Goal: Information Seeking & Learning: Learn about a topic

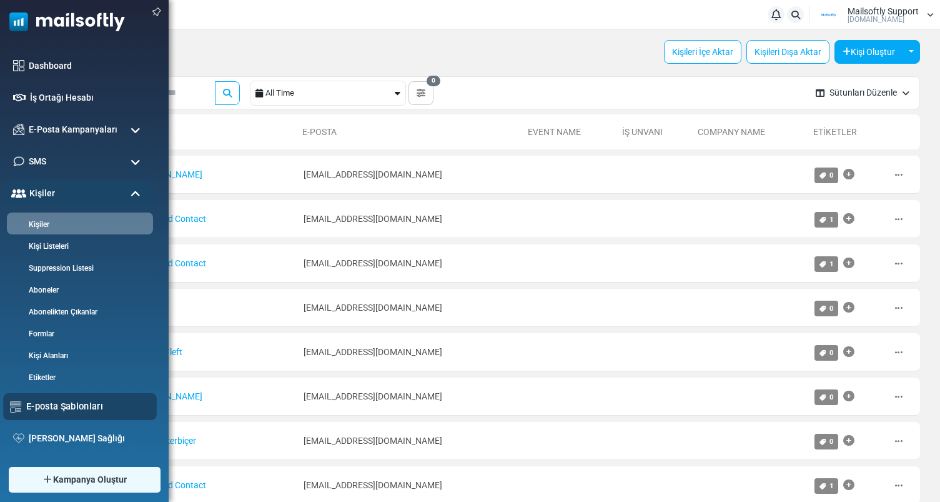
scroll to position [159, 0]
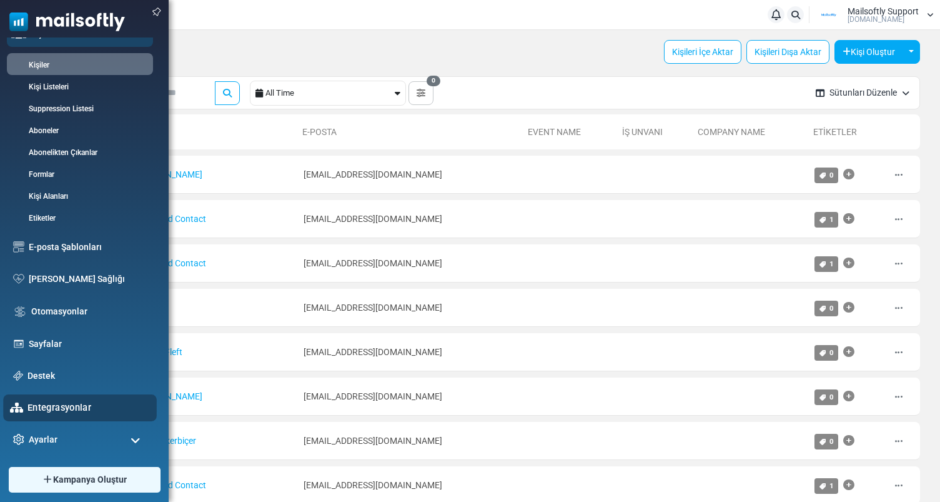
click at [59, 408] on link "Entegrasyonlar" at bounding box center [88, 407] width 122 height 14
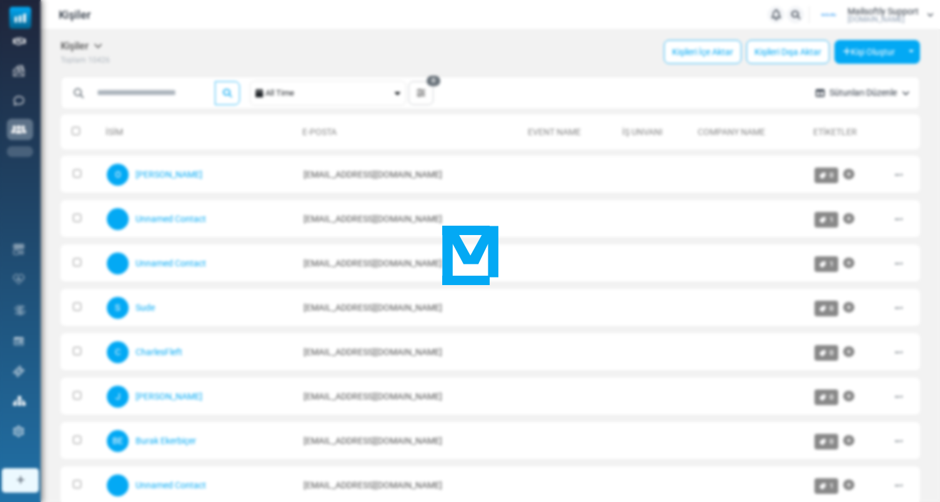
scroll to position [0, 0]
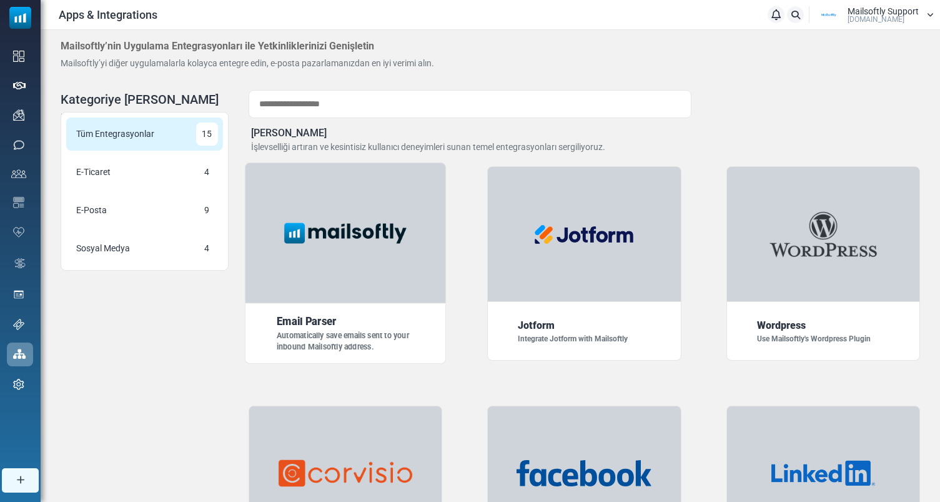
click at [340, 215] on img at bounding box center [345, 232] width 140 height 35
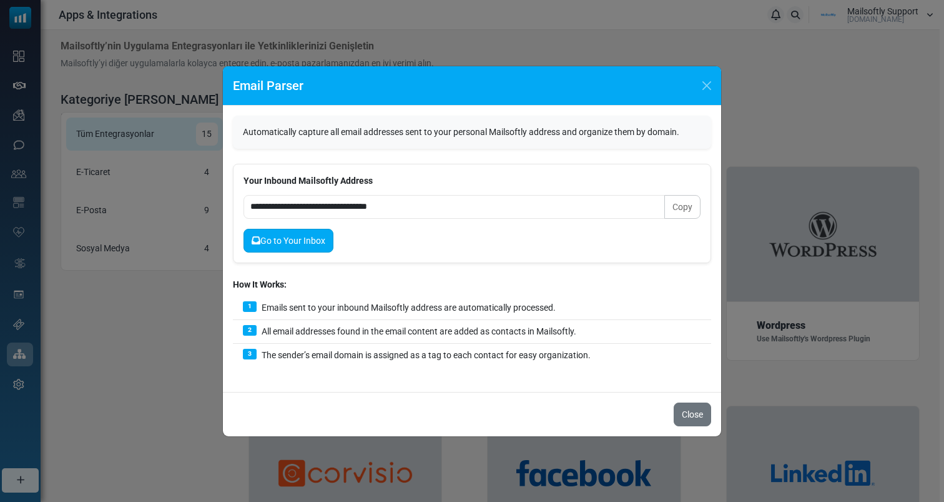
click at [321, 242] on link "Go to Your Inbox" at bounding box center [289, 241] width 90 height 24
click at [712, 86] on button "Close" at bounding box center [707, 85] width 19 height 19
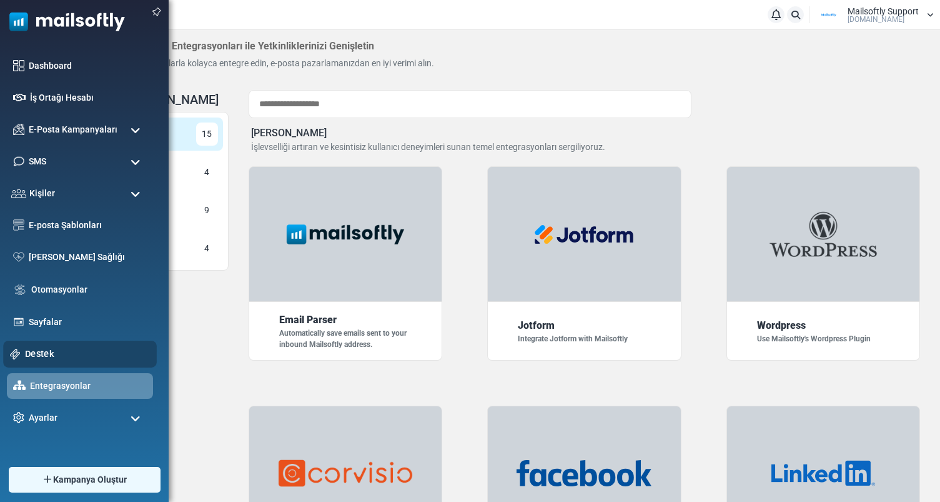
click at [40, 355] on link "Destek" at bounding box center [87, 354] width 125 height 14
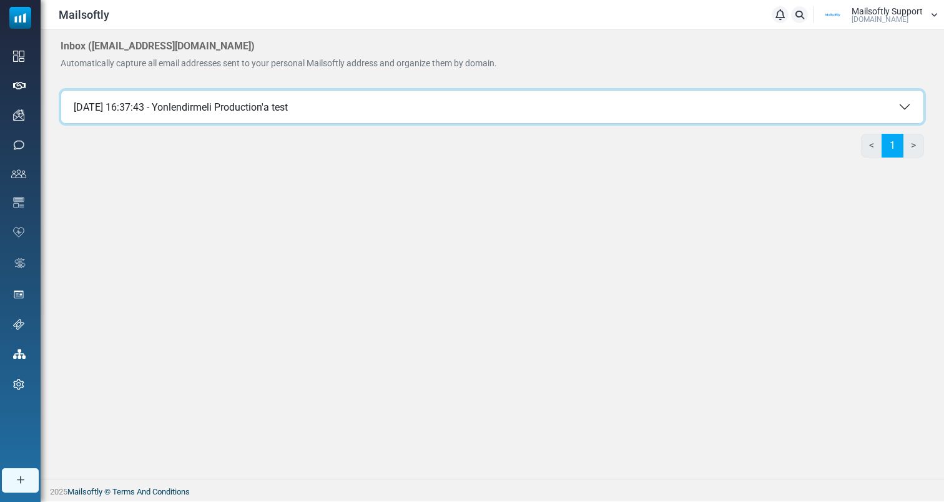
click at [535, 106] on button "03 Sep 2025 16:37:43 - Yonlendirmeli Production'a test" at bounding box center [492, 107] width 863 height 32
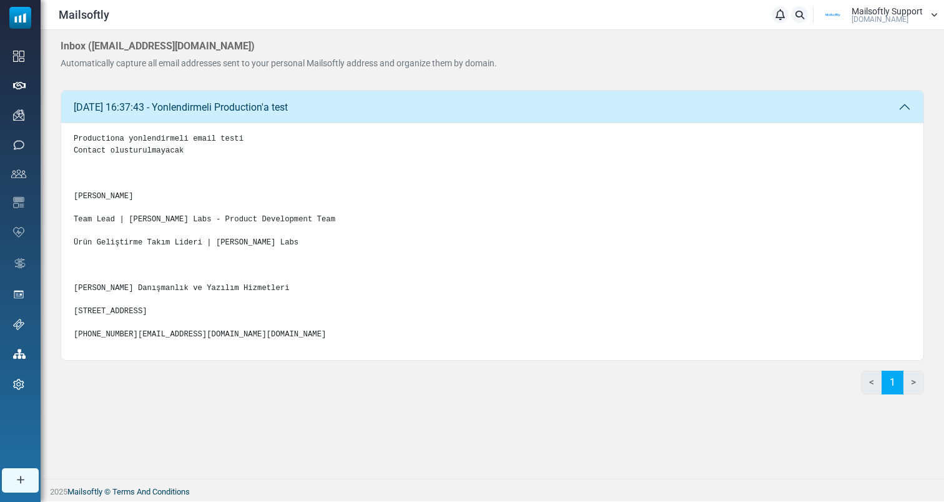
click at [383, 301] on pre "Productiona yonlendirmeli email testi Contact olusturulmayacak Eray Demir Team …" at bounding box center [493, 236] width 838 height 207
click at [373, 54] on div "Inbox ( eray-mailsoftly@inbound.mailsends.net ) Automatically capture all email…" at bounding box center [279, 55] width 437 height 30
click at [497, 86] on div "Inbox ( eray-mailsoftly@inbound.mailsends.net ) Automatically capture all email…" at bounding box center [493, 222] width 904 height 384
drag, startPoint x: 481, startPoint y: 79, endPoint x: 265, endPoint y: 41, distance: 218.9
click at [265, 41] on div "Inbox ( eray-mailsoftly@inbound.mailsends.net ) Automatically capture all email…" at bounding box center [493, 60] width 864 height 40
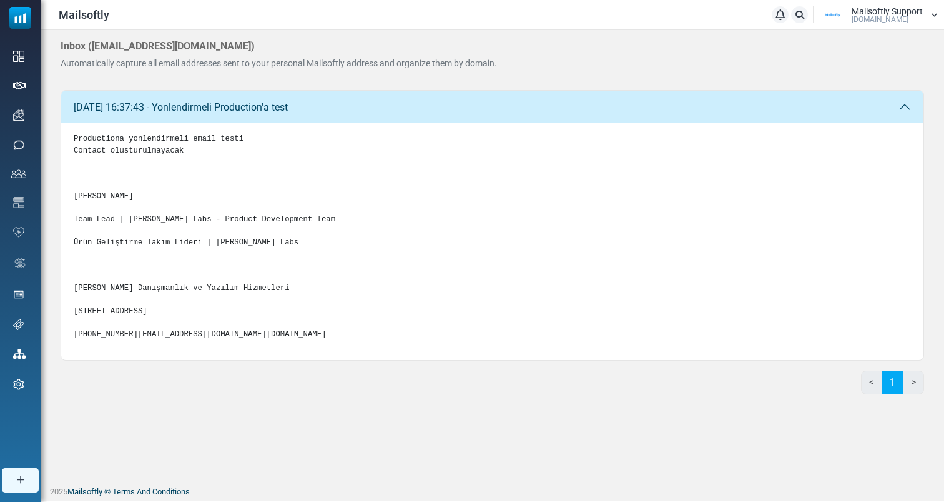
click at [255, 41] on h4 "Inbox ( eray-mailsoftly@inbound.mailsends.net )" at bounding box center [158, 46] width 194 height 12
click at [298, 72] on div "Inbox ( eray-mailsoftly@inbound.mailsends.net ) Automatically capture all email…" at bounding box center [493, 60] width 864 height 40
click at [170, 47] on h4 "Inbox ( eray-mailsoftly@inbound.mailsends.net )" at bounding box center [158, 46] width 194 height 12
click at [156, 66] on span "Automatically capture all email addresses sent to your personal Mailsoftly addr…" at bounding box center [279, 63] width 437 height 10
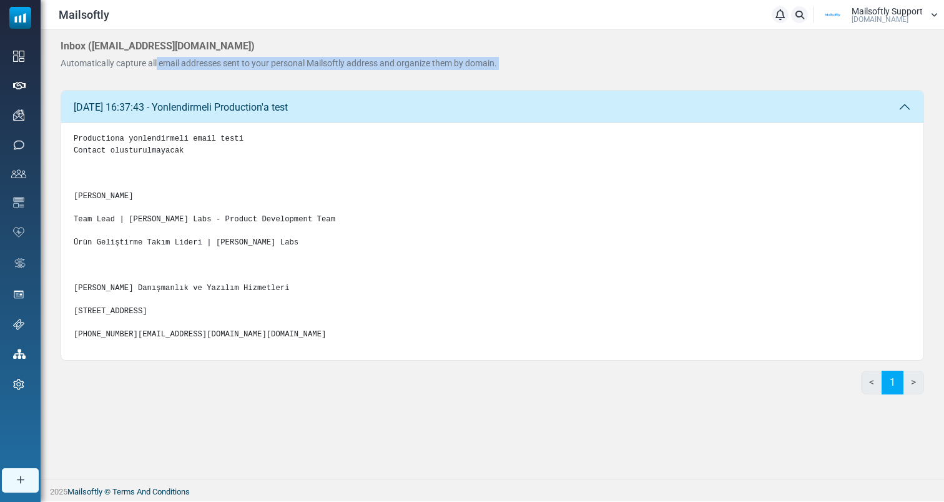
click at [156, 66] on span "Automatically capture all email addresses sent to your personal Mailsoftly addr…" at bounding box center [279, 63] width 437 height 10
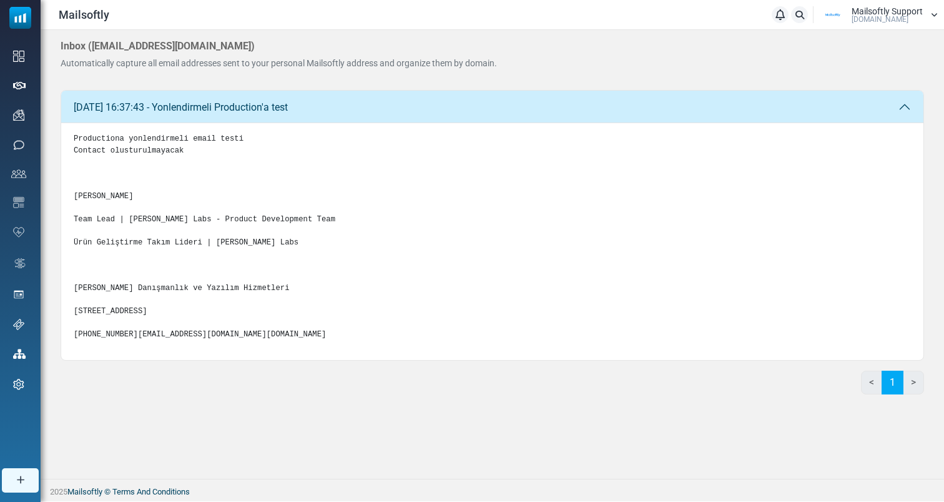
click at [164, 68] on div "Automatically capture all email addresses sent to your personal Mailsoftly addr…" at bounding box center [279, 63] width 437 height 13
drag, startPoint x: 153, startPoint y: 62, endPoint x: 210, endPoint y: 63, distance: 56.8
click at [210, 63] on span "Automatically capture all email addresses sent to your personal Mailsoftly addr…" at bounding box center [279, 63] width 437 height 10
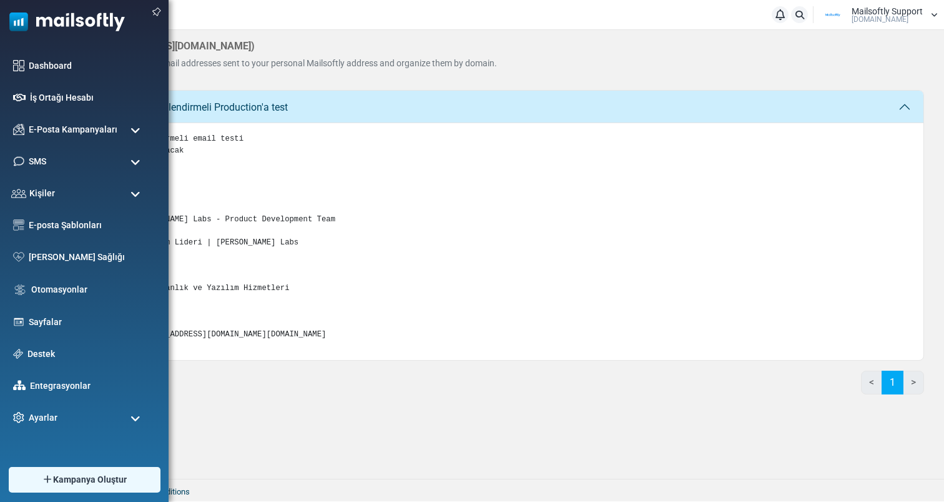
drag, startPoint x: 495, startPoint y: 63, endPoint x: 0, endPoint y: 66, distance: 495.3
click at [0, 66] on body "Mailsoftly Bildirimler Mailsoftly Support Mailsoftly.Com Profil & Tercihler Hes…" at bounding box center [472, 250] width 944 height 501
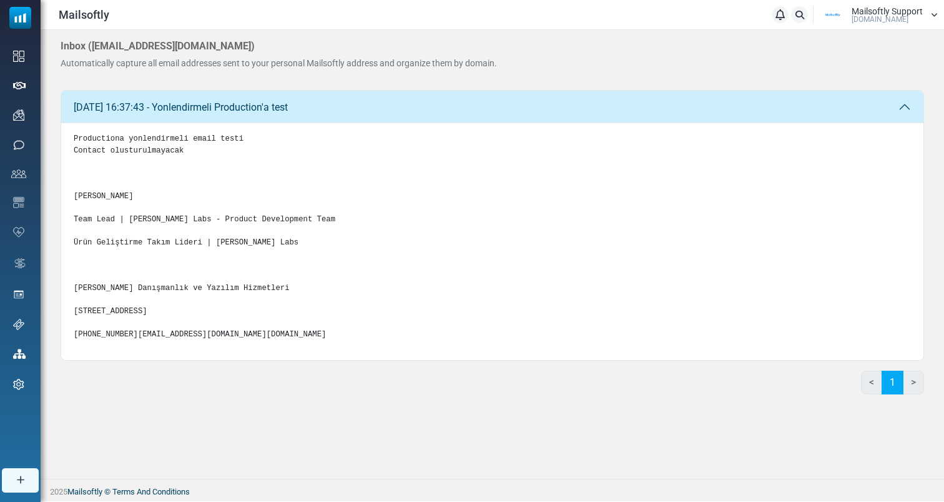
click at [512, 69] on div "Inbox ( eray-mailsoftly@inbound.mailsends.net ) Automatically capture all email…" at bounding box center [493, 60] width 864 height 40
drag, startPoint x: 499, startPoint y: 64, endPoint x: 258, endPoint y: 76, distance: 241.4
click at [254, 76] on div "Inbox ( eray-mailsoftly@inbound.mailsends.net ) Automatically capture all email…" at bounding box center [493, 60] width 864 height 40
click at [258, 76] on div "Inbox ( eray-mailsoftly@inbound.mailsends.net ) Automatically capture all email…" at bounding box center [493, 60] width 864 height 40
drag, startPoint x: 258, startPoint y: 76, endPoint x: 82, endPoint y: 66, distance: 175.8
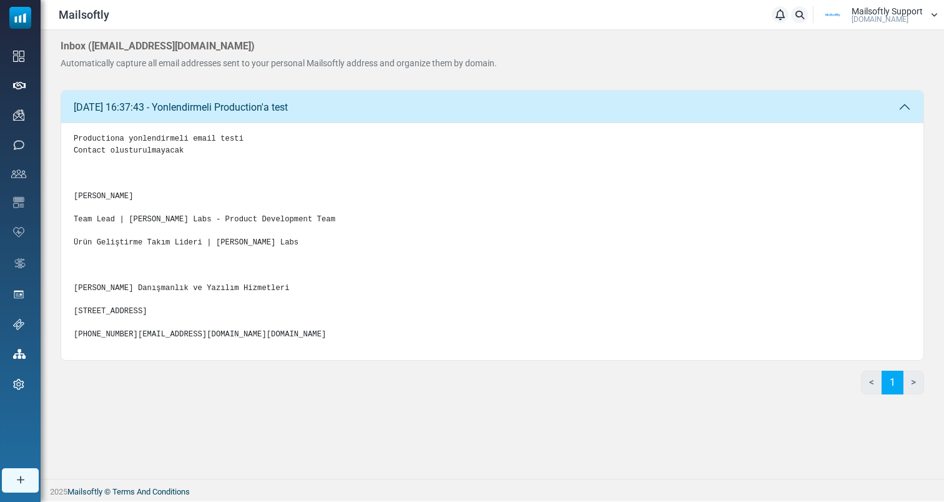
click at [82, 66] on div "Inbox ( eray-mailsoftly@inbound.mailsends.net ) Automatically capture all email…" at bounding box center [493, 60] width 864 height 40
drag, startPoint x: 57, startPoint y: 62, endPoint x: 664, endPoint y: 76, distance: 606.6
click at [664, 76] on div "Inbox ( eray-mailsoftly@inbound.mailsends.net ) Automatically capture all email…" at bounding box center [493, 222] width 904 height 384
click at [664, 76] on div "Inbox ( eray-mailsoftly@inbound.mailsends.net ) Automatically capture all email…" at bounding box center [493, 60] width 864 height 40
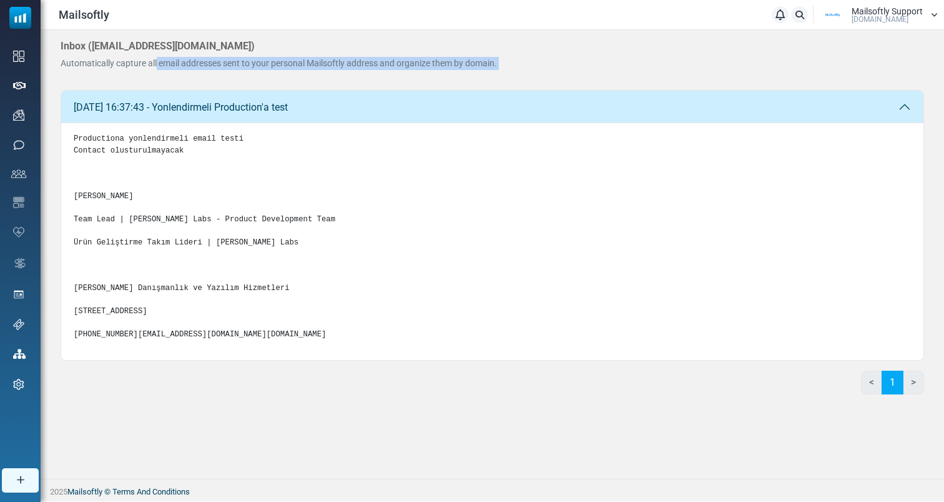
drag, startPoint x: 663, startPoint y: 76, endPoint x: 357, endPoint y: 42, distance: 307.9
click at [357, 42] on div "Inbox ( eray-mailsoftly@inbound.mailsends.net ) Automatically capture all email…" at bounding box center [493, 60] width 864 height 40
click at [357, 42] on div "Inbox ( eray-mailsoftly@inbound.mailsends.net ) Automatically capture all email…" at bounding box center [279, 55] width 437 height 30
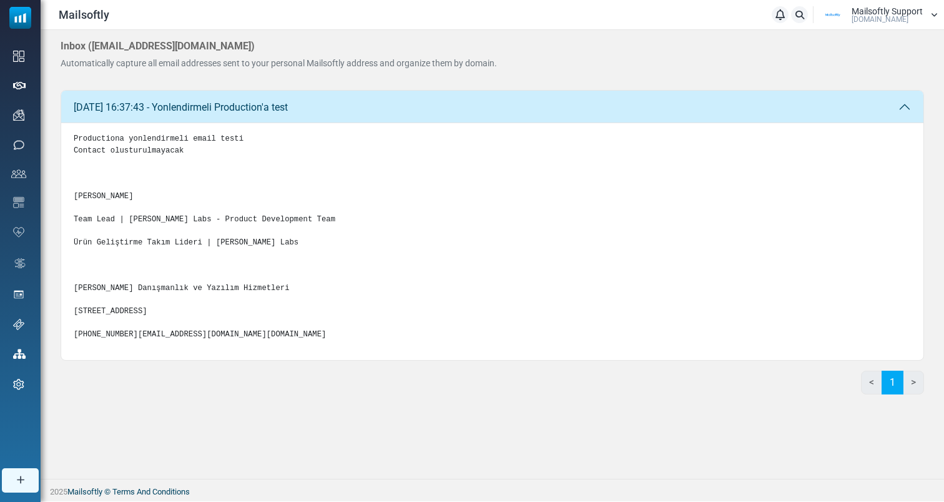
drag, startPoint x: 496, startPoint y: 57, endPoint x: 367, endPoint y: 77, distance: 130.9
click at [366, 77] on div "Inbox ( eray-mailsoftly@inbound.mailsends.net ) Automatically capture all email…" at bounding box center [493, 60] width 864 height 40
click at [347, 68] on div "Automatically capture all email addresses sent to your personal Mailsoftly addr…" at bounding box center [279, 63] width 437 height 13
drag, startPoint x: 345, startPoint y: 62, endPoint x: 506, endPoint y: 66, distance: 161.2
click at [503, 67] on div "Inbox ( eray-mailsoftly@inbound.mailsends.net ) Automatically capture all email…" at bounding box center [493, 60] width 864 height 40
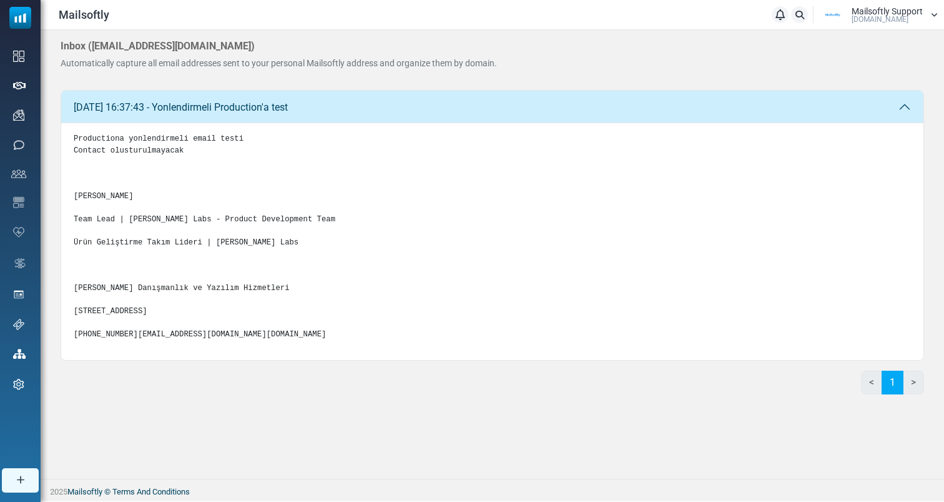
click at [506, 66] on div "Inbox ( eray-mailsoftly@inbound.mailsends.net ) Automatically capture all email…" at bounding box center [493, 60] width 864 height 40
drag, startPoint x: 498, startPoint y: 59, endPoint x: 348, endPoint y: 62, distance: 149.9
click at [348, 62] on span "Automatically capture all email addresses sent to your personal Mailsoftly addr…" at bounding box center [279, 63] width 437 height 10
drag, startPoint x: 348, startPoint y: 62, endPoint x: 498, endPoint y: 59, distance: 149.9
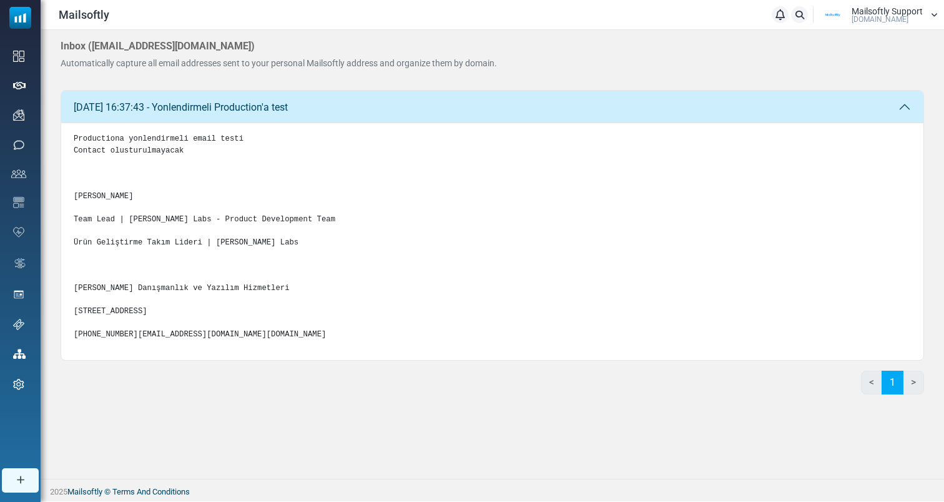
click at [497, 59] on span "Automatically capture all email addresses sent to your personal Mailsoftly addr…" at bounding box center [279, 63] width 437 height 10
drag, startPoint x: 498, startPoint y: 59, endPoint x: 353, endPoint y: 61, distance: 144.9
click at [353, 61] on span "Automatically capture all email addresses sent to your personal Mailsoftly addr…" at bounding box center [279, 63] width 437 height 10
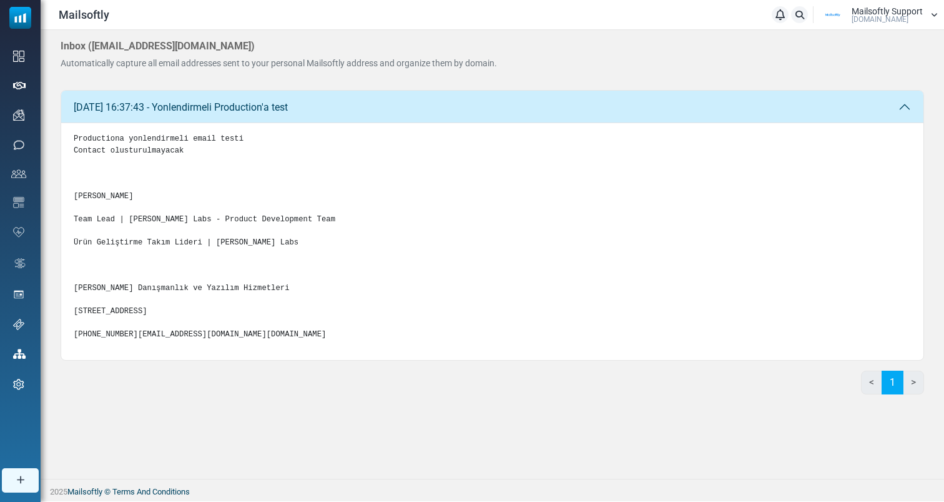
drag, startPoint x: 348, startPoint y: 66, endPoint x: 507, endPoint y: 61, distance: 159.3
click at [507, 61] on div "Inbox ( eray-mailsoftly@inbound.mailsends.net ) Automatically capture all email…" at bounding box center [493, 60] width 864 height 40
click at [500, 61] on div "Inbox ( eray-mailsoftly@inbound.mailsends.net ) Automatically capture all email…" at bounding box center [493, 60] width 864 height 40
drag, startPoint x: 500, startPoint y: 61, endPoint x: 59, endPoint y: 59, distance: 441.6
click at [59, 59] on div "Inbox ( eray-mailsoftly@inbound.mailsends.net ) Automatically capture all email…" at bounding box center [493, 222] width 904 height 384
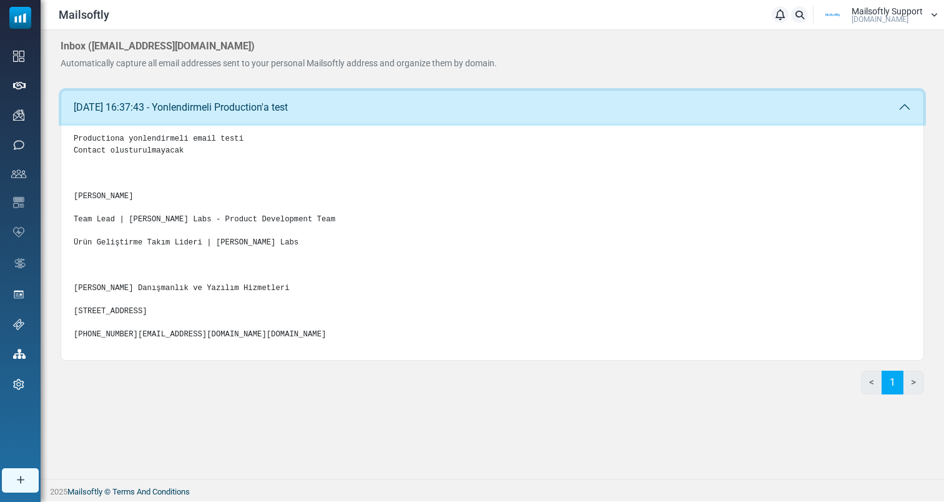
click at [196, 116] on button "03 Sep 2025 16:37:43 - Yonlendirmeli Production'a test" at bounding box center [492, 107] width 863 height 32
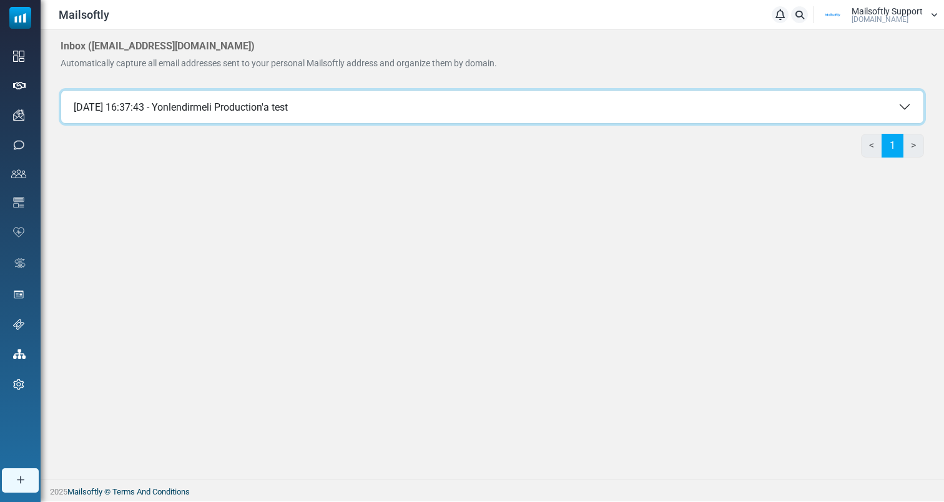
click at [196, 116] on button "03 Sep 2025 16:37:43 - Yonlendirmeli Production'a test" at bounding box center [492, 107] width 863 height 32
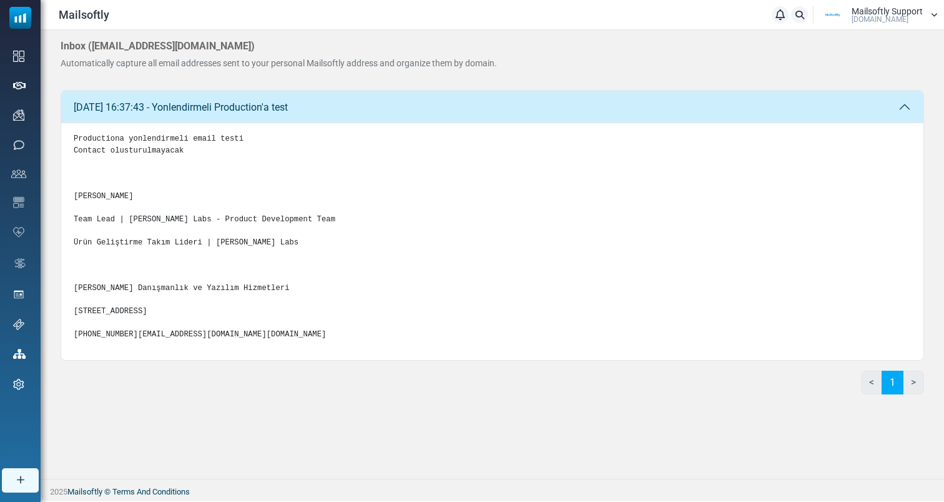
click at [380, 404] on div "< 1 >" at bounding box center [493, 387] width 864 height 34
drag, startPoint x: 237, startPoint y: 395, endPoint x: 195, endPoint y: 205, distance: 195.0
click at [195, 205] on div "Productiona yonlendirmeli email testi Contact olusturulmayacak Eray Demir Team …" at bounding box center [492, 241] width 863 height 237
click at [195, 205] on pre "Productiona yonlendirmeli email testi Contact olusturulmayacak Eray Demir Team …" at bounding box center [493, 236] width 838 height 207
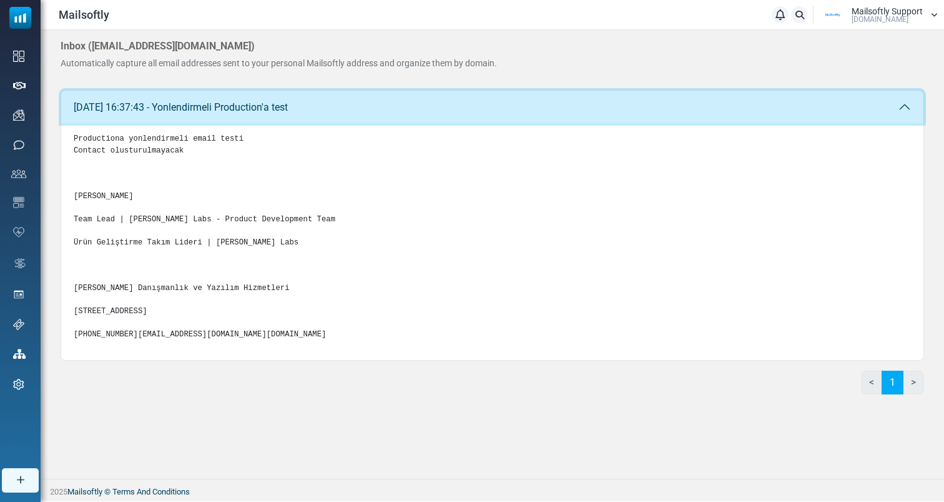
click at [289, 106] on button "03 Sep 2025 16:37:43 - Yonlendirmeli Production'a test" at bounding box center [492, 107] width 863 height 32
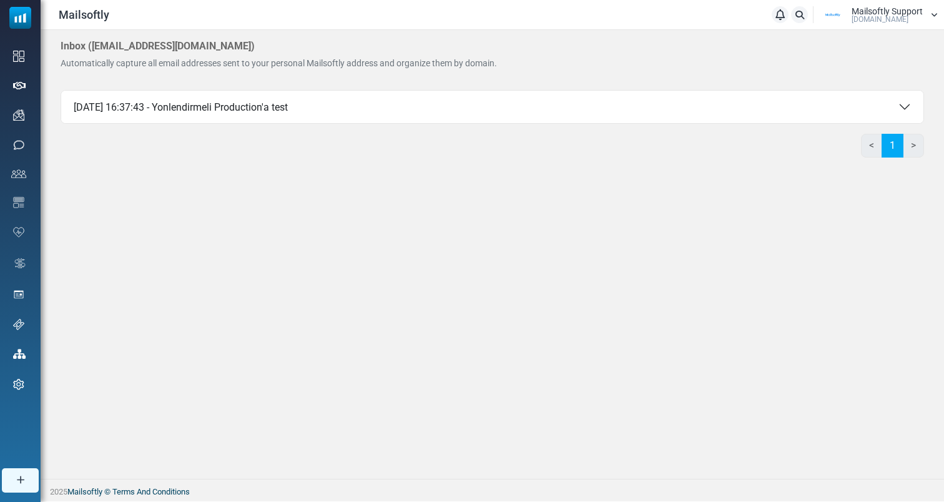
click at [288, 83] on div "Inbox ( eray-mailsoftly@inbound.mailsends.net ) Automatically capture all email…" at bounding box center [493, 103] width 904 height 147
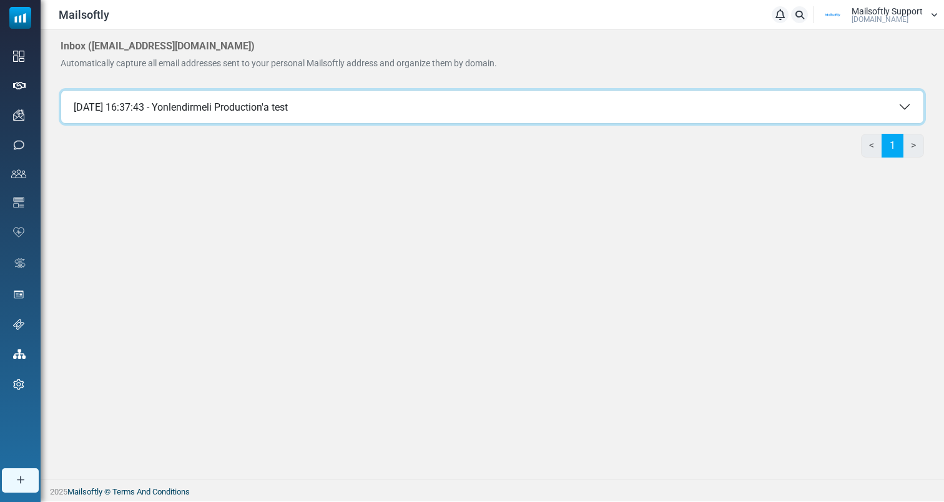
click at [320, 115] on button "03 Sep 2025 16:37:43 - Yonlendirmeli Production'a test" at bounding box center [492, 107] width 863 height 32
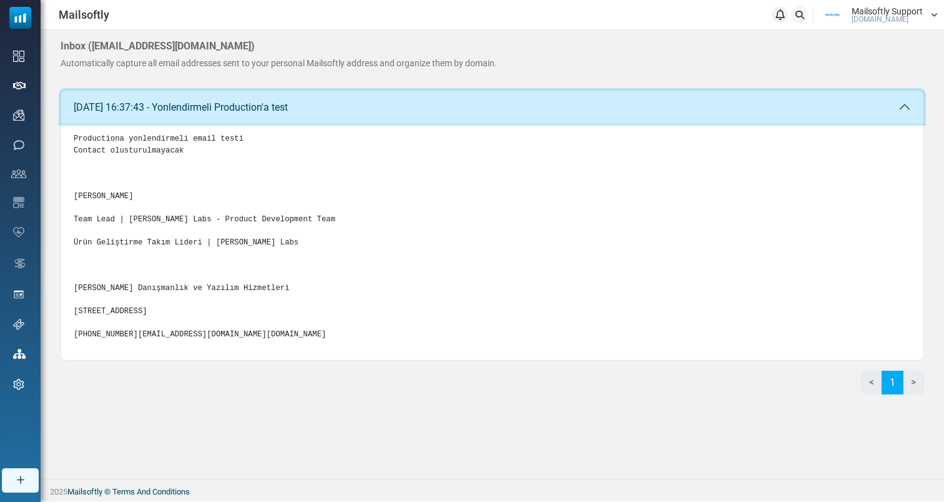
click at [320, 115] on button "03 Sep 2025 16:37:43 - Yonlendirmeli Production'a test" at bounding box center [492, 107] width 863 height 32
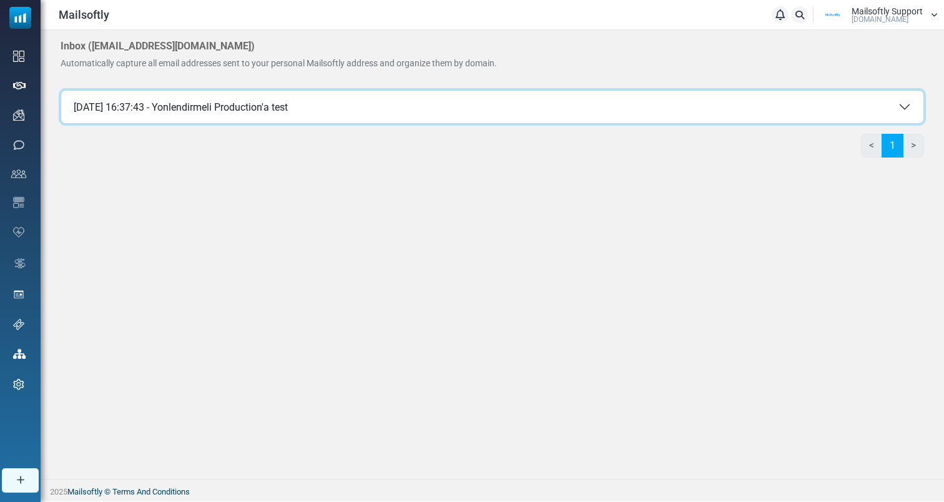
click at [320, 115] on button "03 Sep 2025 16:37:43 - Yonlendirmeli Production'a test" at bounding box center [492, 107] width 863 height 32
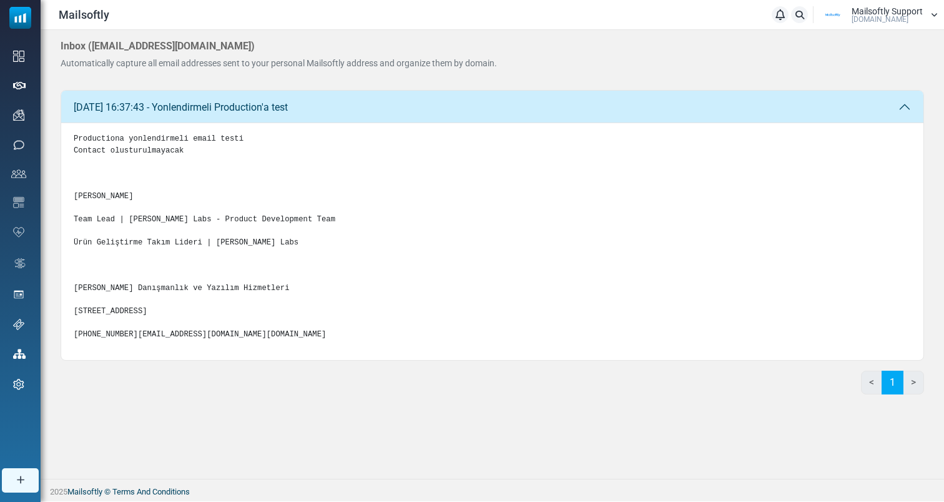
click at [295, 340] on pre "Productiona yonlendirmeli email testi Contact olusturulmayacak Eray Demir Team …" at bounding box center [493, 236] width 838 height 207
drag, startPoint x: 170, startPoint y: 391, endPoint x: 98, endPoint y: 131, distance: 270.2
click at [99, 131] on div "Productiona yonlendirmeli email testi Contact olusturulmayacak Eray Demir Team …" at bounding box center [492, 241] width 863 height 237
click at [75, 136] on pre "Productiona yonlendirmeli email testi Contact olusturulmayacak Eray Demir Team …" at bounding box center [493, 236] width 838 height 207
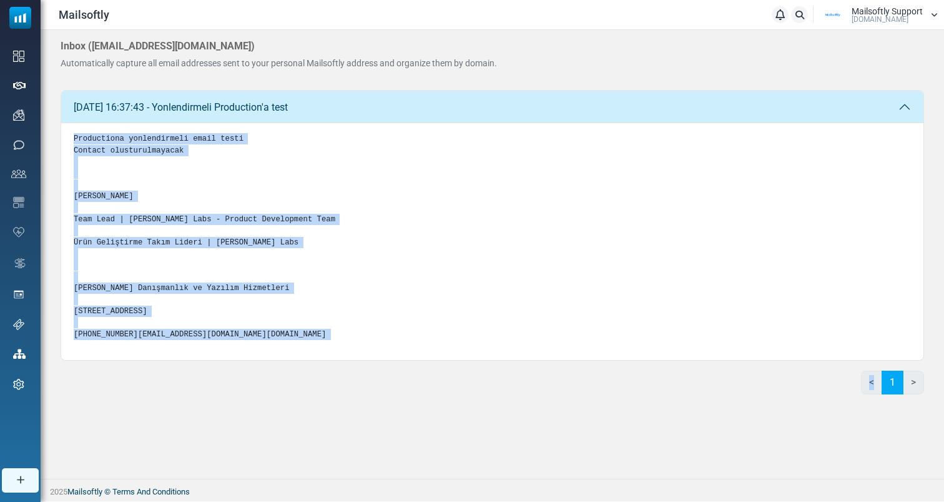
drag, startPoint x: 75, startPoint y: 136, endPoint x: 249, endPoint y: 428, distance: 340.8
click at [249, 404] on div "03 Sep 2025 16:37:43 - Yonlendirmeli Production'a test Productiona yonlendirmel…" at bounding box center [493, 247] width 864 height 314
click at [183, 340] on pre "Productiona yonlendirmeli email testi Contact olusturulmayacak Eray Demir Team …" at bounding box center [493, 236] width 838 height 207
drag, startPoint x: 177, startPoint y: 384, endPoint x: 69, endPoint y: 138, distance: 269.0
click at [69, 138] on div "Productiona yonlendirmeli email testi Contact olusturulmayacak Eray Demir Team …" at bounding box center [492, 241] width 863 height 237
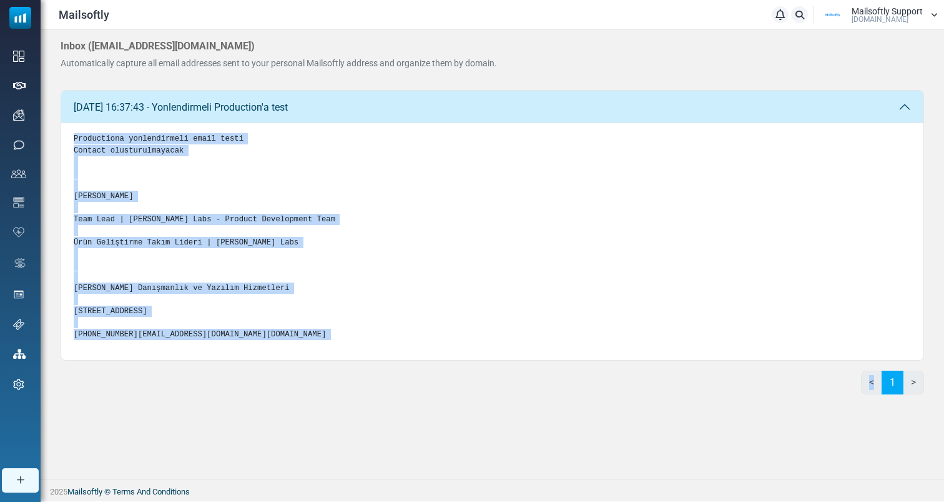
click at [69, 138] on div "Productiona yonlendirmeli email testi Contact olusturulmayacak Eray Demir Team …" at bounding box center [492, 241] width 863 height 237
drag, startPoint x: 69, startPoint y: 138, endPoint x: 197, endPoint y: 380, distance: 274.1
click at [197, 360] on div "Productiona yonlendirmeli email testi Contact olusturulmayacak Eray Demir Team …" at bounding box center [492, 241] width 863 height 237
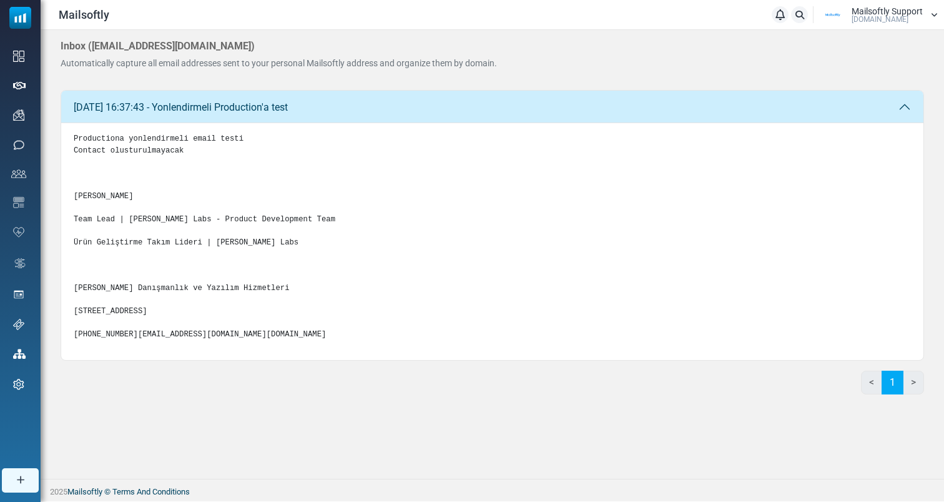
click at [197, 340] on pre "Productiona yonlendirmeli email testi Contact olusturulmayacak Eray Demir Team …" at bounding box center [493, 236] width 838 height 207
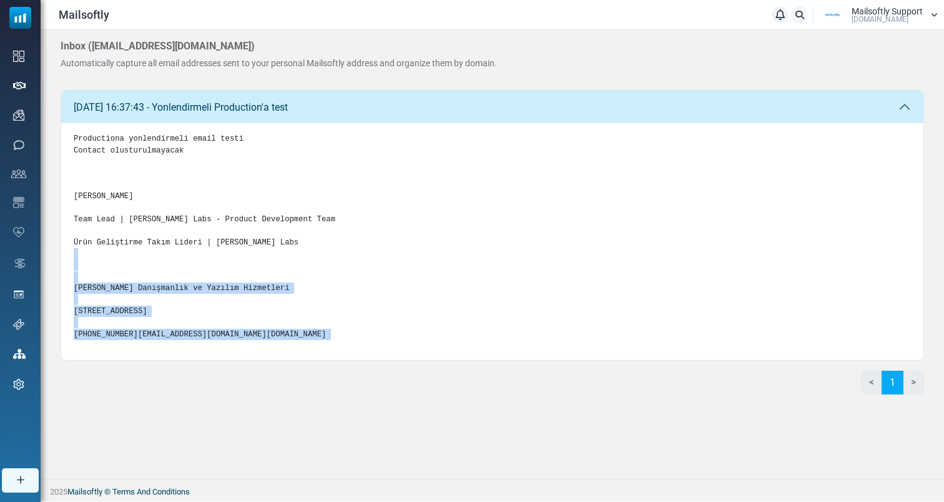
drag, startPoint x: 197, startPoint y: 380, endPoint x: 71, endPoint y: 284, distance: 158.5
click at [71, 284] on div "Productiona yonlendirmeli email testi Contact olusturulmayacak Eray Demir Team …" at bounding box center [492, 241] width 863 height 237
drag, startPoint x: 71, startPoint y: 284, endPoint x: 197, endPoint y: 397, distance: 169.4
click at [197, 360] on div "Productiona yonlendirmeli email testi Contact olusturulmayacak Eray Demir Team …" at bounding box center [492, 241] width 863 height 237
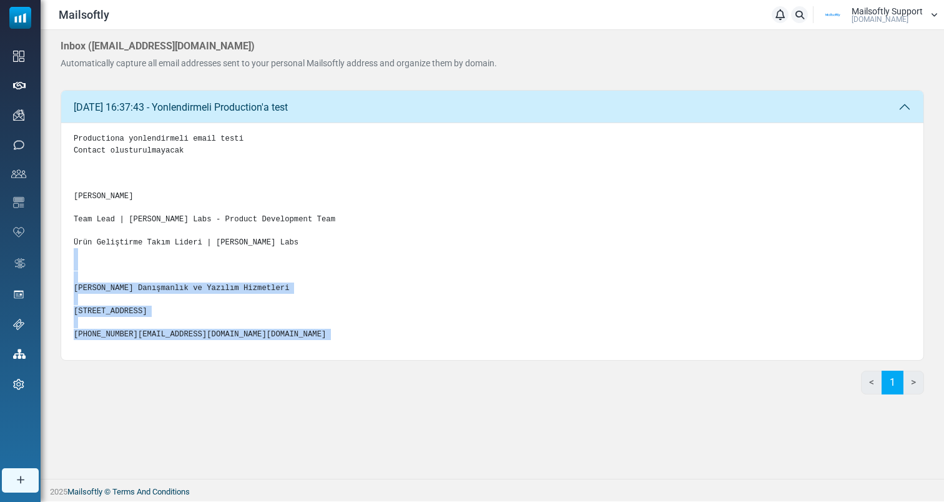
click at [197, 360] on div "Productiona yonlendirmeli email testi Contact olusturulmayacak Eray Demir Team …" at bounding box center [492, 241] width 863 height 237
drag, startPoint x: 197, startPoint y: 397, endPoint x: 70, endPoint y: 285, distance: 169.5
click at [70, 285] on div "Productiona yonlendirmeli email testi Contact olusturulmayacak Eray Demir Team …" at bounding box center [492, 241] width 863 height 237
drag, startPoint x: 70, startPoint y: 285, endPoint x: 169, endPoint y: 405, distance: 155.8
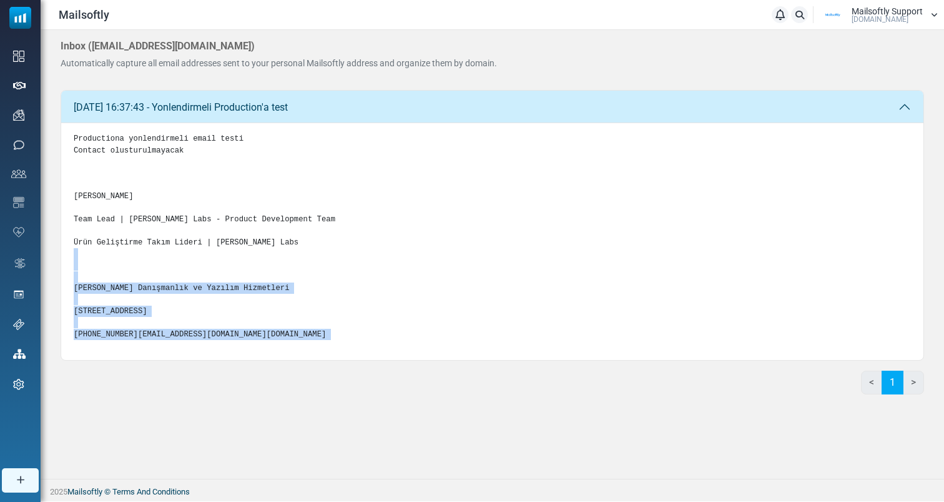
click at [169, 360] on div "03 Sep 2025 16:37:43 - Yonlendirmeli Production'a test Productiona yonlendirmel…" at bounding box center [493, 225] width 864 height 270
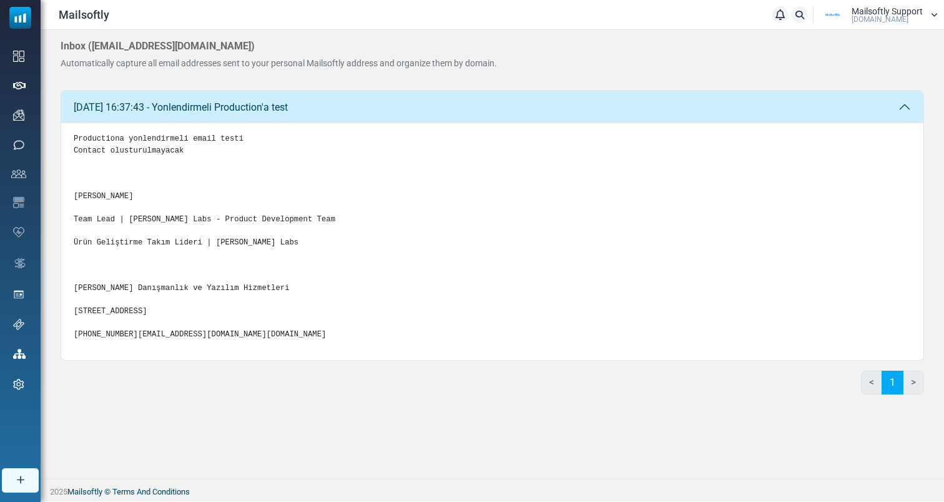
click at [166, 360] on div "Productiona yonlendirmeli email testi Contact olusturulmayacak Eray Demir Team …" at bounding box center [492, 241] width 863 height 237
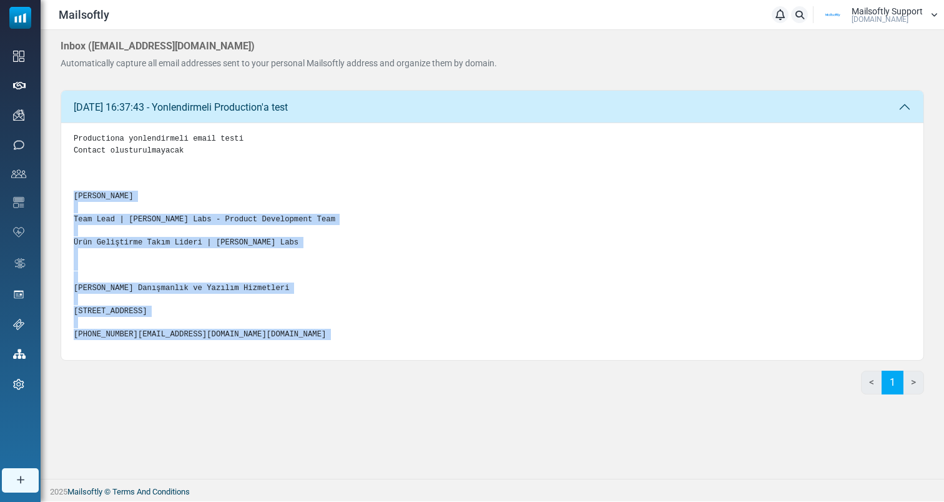
drag, startPoint x: 166, startPoint y: 389, endPoint x: 69, endPoint y: 190, distance: 221.5
click at [69, 190] on div "Productiona yonlendirmeli email testi Contact olusturulmayacak Eray Demir Team …" at bounding box center [492, 241] width 863 height 237
click at [69, 187] on div "Productiona yonlendirmeli email testi Contact olusturulmayacak Eray Demir Team …" at bounding box center [492, 241] width 863 height 237
drag, startPoint x: 69, startPoint y: 187, endPoint x: 290, endPoint y: 401, distance: 307.9
click at [290, 360] on div "Productiona yonlendirmeli email testi Contact olusturulmayacak Eray Demir Team …" at bounding box center [492, 241] width 863 height 237
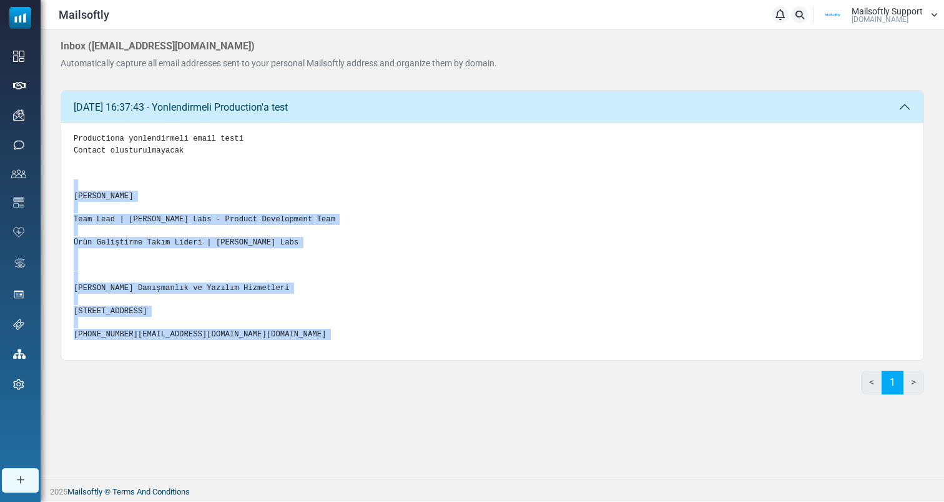
click at [290, 360] on div "Productiona yonlendirmeli email testi Contact olusturulmayacak Eray Demir Team …" at bounding box center [492, 241] width 863 height 237
drag, startPoint x: 290, startPoint y: 401, endPoint x: 93, endPoint y: 189, distance: 289.4
click at [93, 189] on div "Productiona yonlendirmeli email testi Contact olusturulmayacak Eray Demir Team …" at bounding box center [492, 241] width 863 height 237
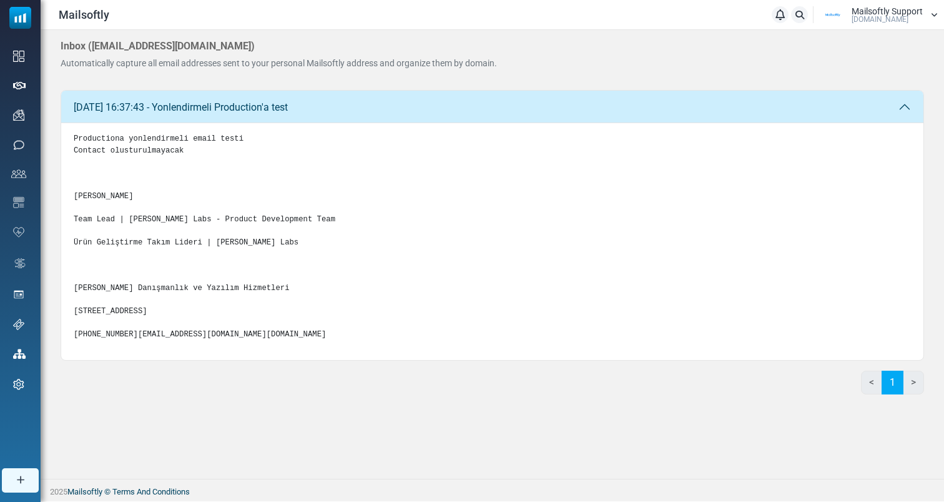
click at [202, 337] on pre "Productiona yonlendirmeli email testi Contact olusturulmayacak Eray Demir Team …" at bounding box center [493, 236] width 838 height 207
drag, startPoint x: 186, startPoint y: 388, endPoint x: 75, endPoint y: 195, distance: 222.2
click at [75, 195] on div "Productiona yonlendirmeli email testi Contact olusturulmayacak Eray Demir Team …" at bounding box center [492, 241] width 863 height 237
click at [202, 185] on pre "Productiona yonlendirmeli email testi Contact olusturulmayacak Eray Demir Team …" at bounding box center [493, 236] width 838 height 207
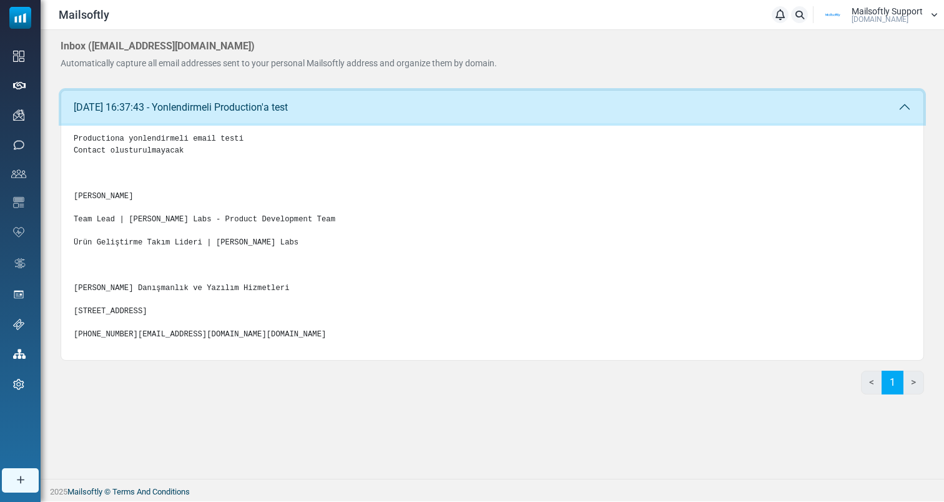
click at [286, 104] on button "03 Sep 2025 16:37:43 - Yonlendirmeli Production'a test" at bounding box center [492, 107] width 863 height 32
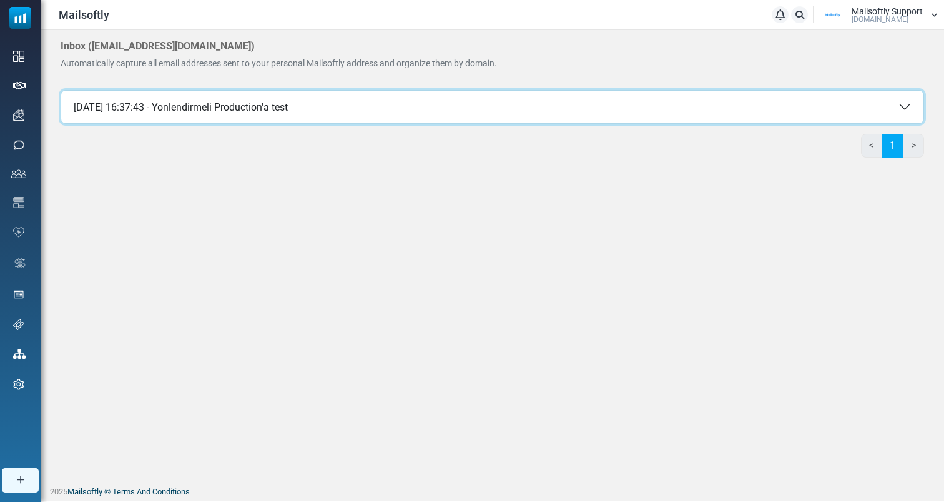
click at [286, 104] on button "03 Sep 2025 16:37:43 - Yonlendirmeli Production'a test" at bounding box center [492, 107] width 863 height 32
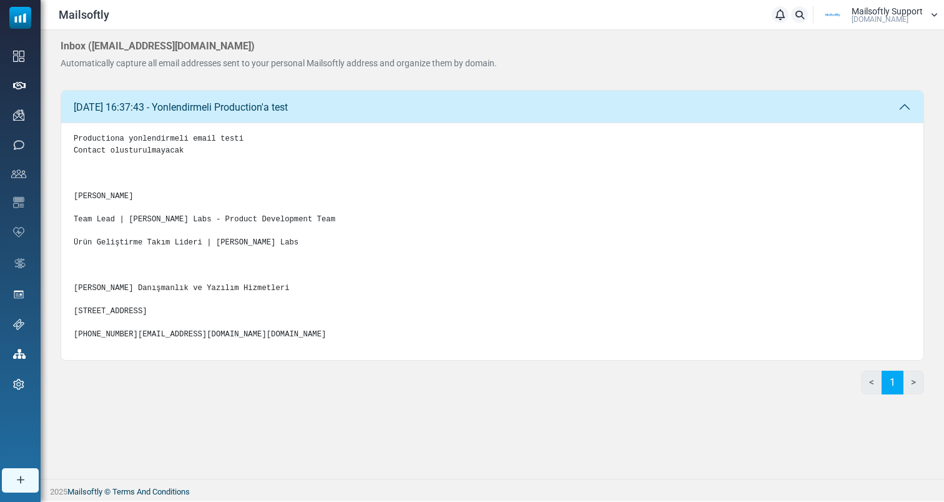
click at [203, 265] on pre "Productiona yonlendirmeli email testi Contact olusturulmayacak Eray Demir Team …" at bounding box center [493, 236] width 838 height 207
drag, startPoint x: 181, startPoint y: 399, endPoint x: 66, endPoint y: 144, distance: 280.1
click at [66, 144] on div "Productiona yonlendirmeli email testi Contact olusturulmayacak Eray Demir Team …" at bounding box center [492, 241] width 863 height 237
drag, startPoint x: 68, startPoint y: 144, endPoint x: 155, endPoint y: 352, distance: 225.4
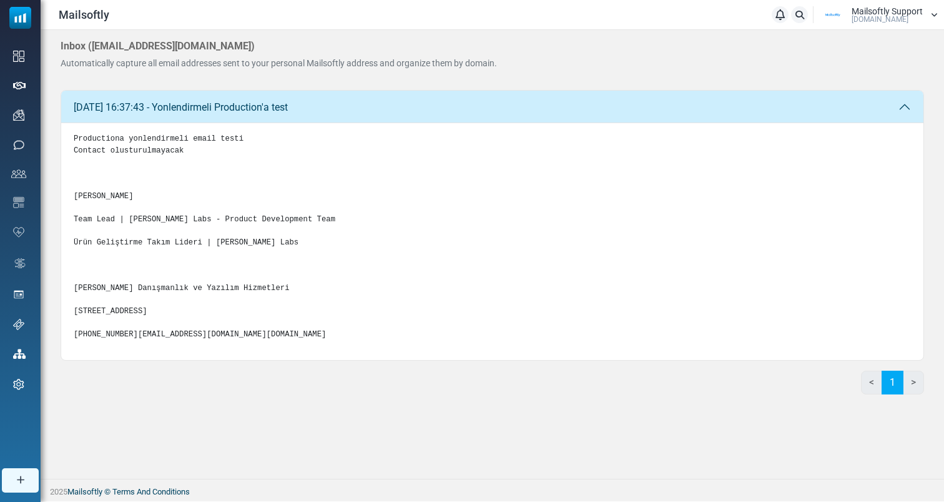
click at [155, 352] on div "Productiona yonlendirmeli email testi Contact olusturulmayacak Eray Demir Team …" at bounding box center [492, 241] width 863 height 237
click at [184, 340] on pre "Productiona yonlendirmeli email testi Contact olusturulmayacak Eray Demir Team …" at bounding box center [493, 236] width 838 height 207
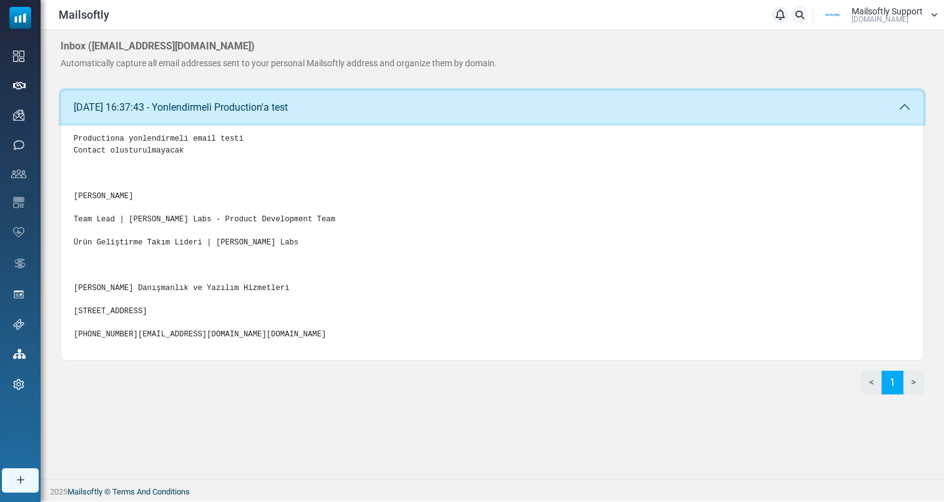
click at [438, 102] on button "03 Sep 2025 16:37:43 - Yonlendirmeli Production'a test" at bounding box center [492, 107] width 863 height 32
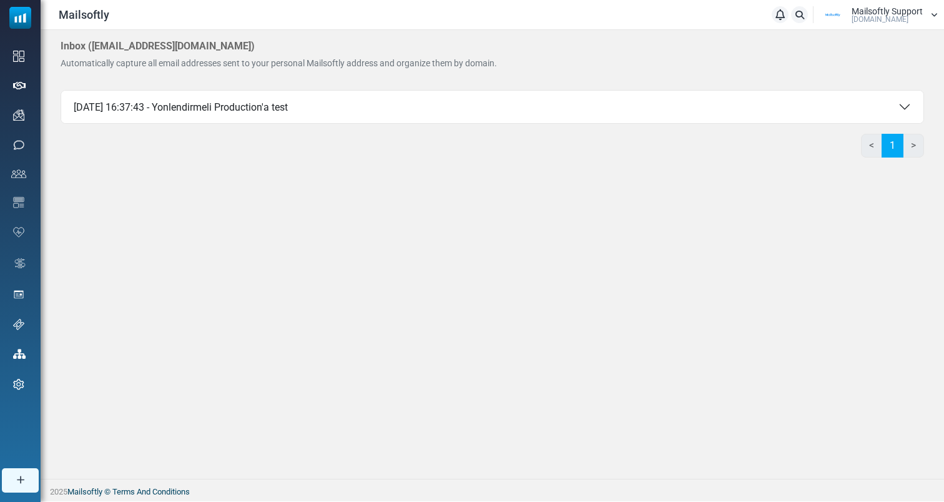
click at [359, 289] on div "Inbox ( eray-mailsoftly@inbound.mailsends.net ) Automatically capture all email…" at bounding box center [493, 254] width 904 height 448
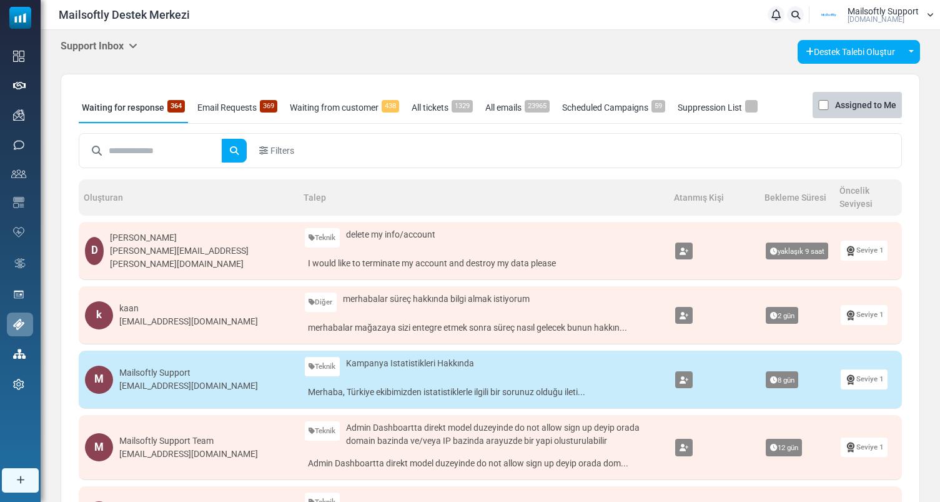
click at [127, 48] on h5 "Support Inbox" at bounding box center [99, 46] width 77 height 12
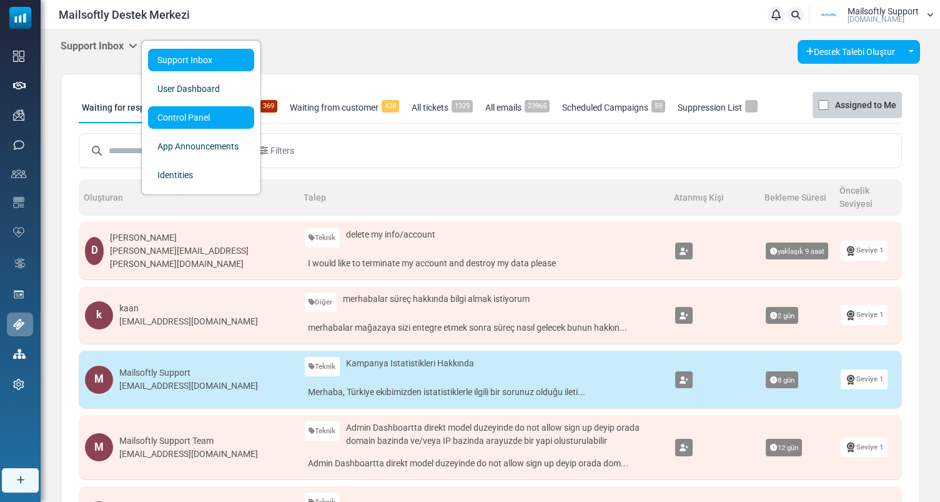
click at [179, 128] on link "Control Panel" at bounding box center [201, 117] width 106 height 22
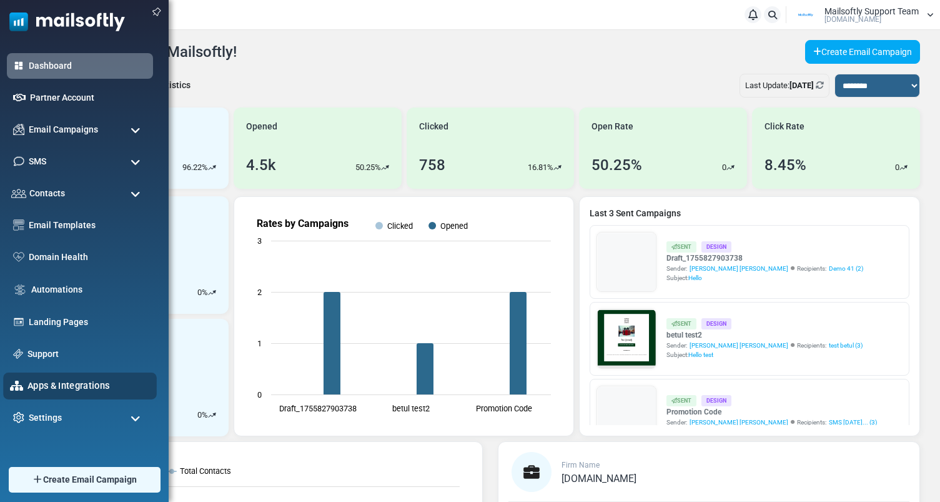
click at [61, 392] on link "Apps & Integrations" at bounding box center [88, 385] width 122 height 14
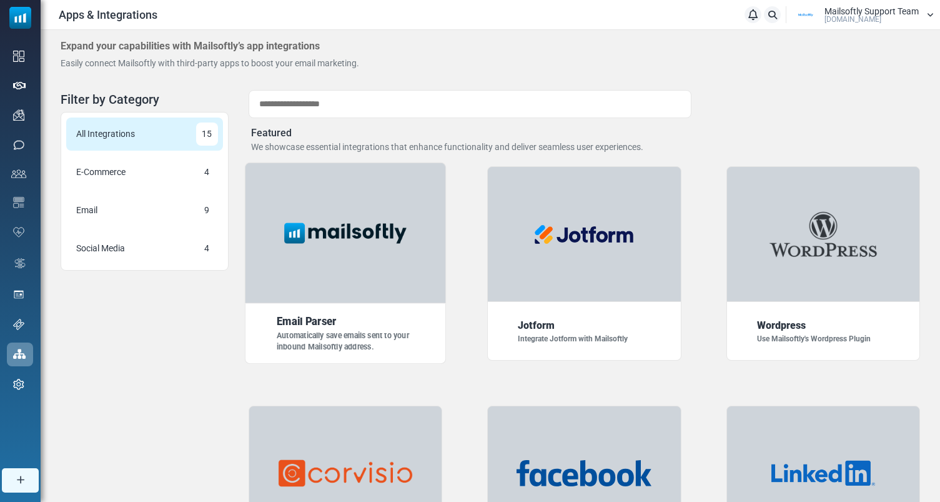
click at [314, 242] on img at bounding box center [345, 232] width 140 height 35
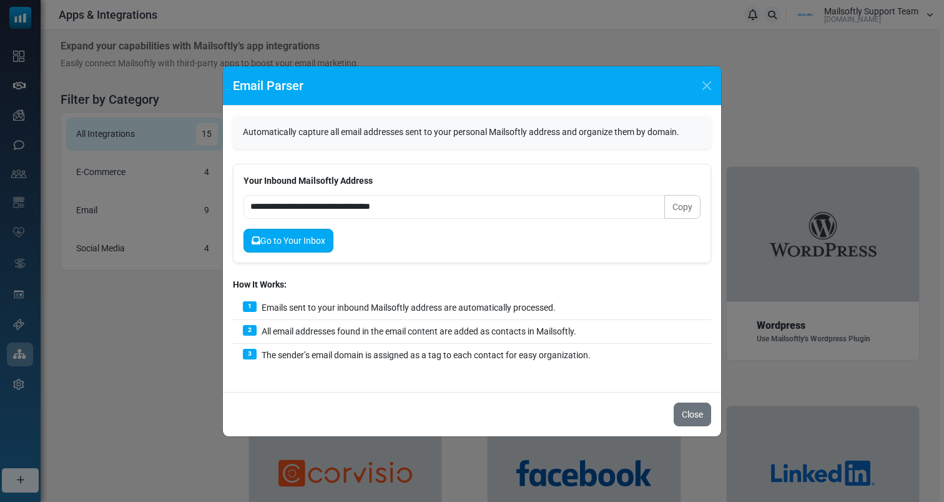
click at [291, 245] on link "Go to Your Inbox" at bounding box center [289, 241] width 90 height 24
click at [288, 235] on link "Go to Your Inbox" at bounding box center [289, 241] width 90 height 24
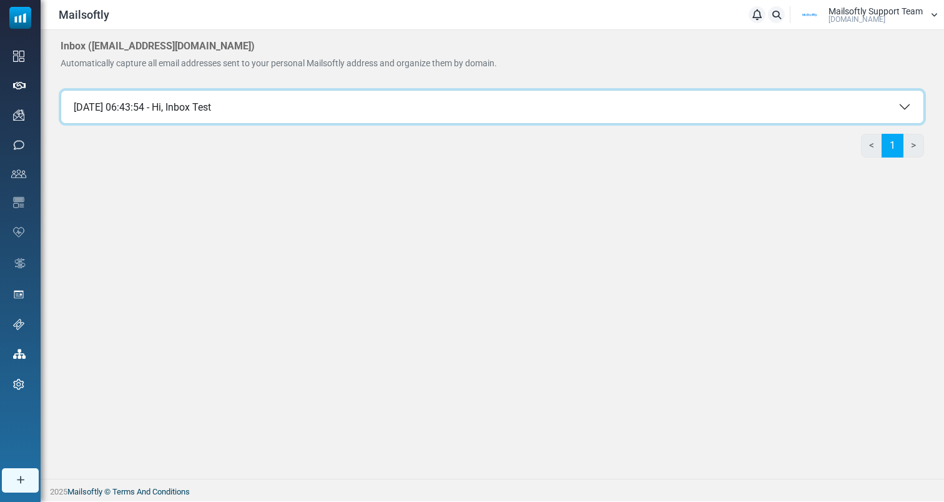
click at [274, 99] on button "[DATE] 06:43:54 - Hi, Inbox Test" at bounding box center [492, 107] width 863 height 32
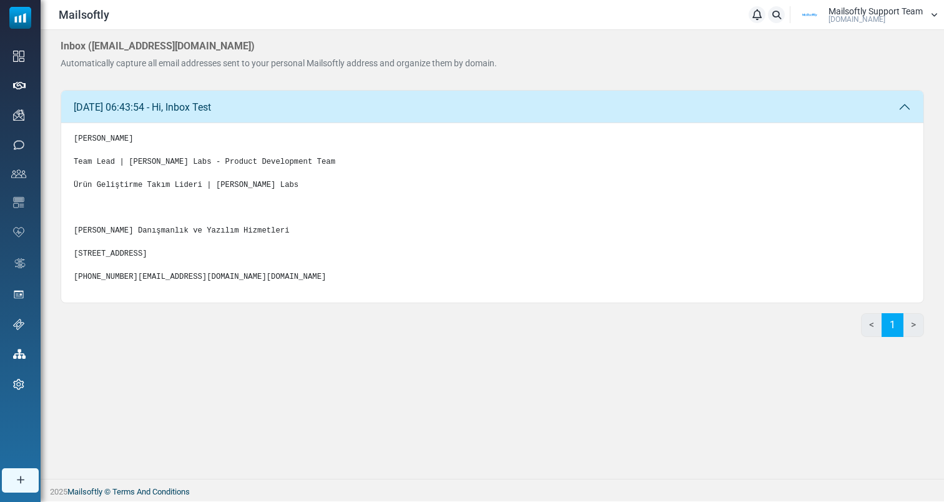
click at [187, 265] on pre "[PERSON_NAME] Team Lead | [PERSON_NAME] Labs - Product Development Team Ürün Ge…" at bounding box center [493, 207] width 838 height 149
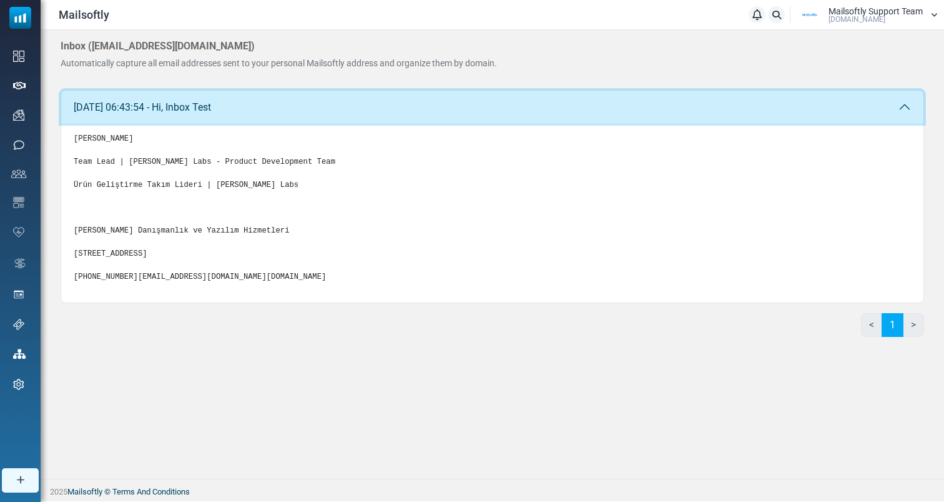
click at [273, 107] on button "[DATE] 06:43:54 - Hi, Inbox Test" at bounding box center [492, 107] width 863 height 32
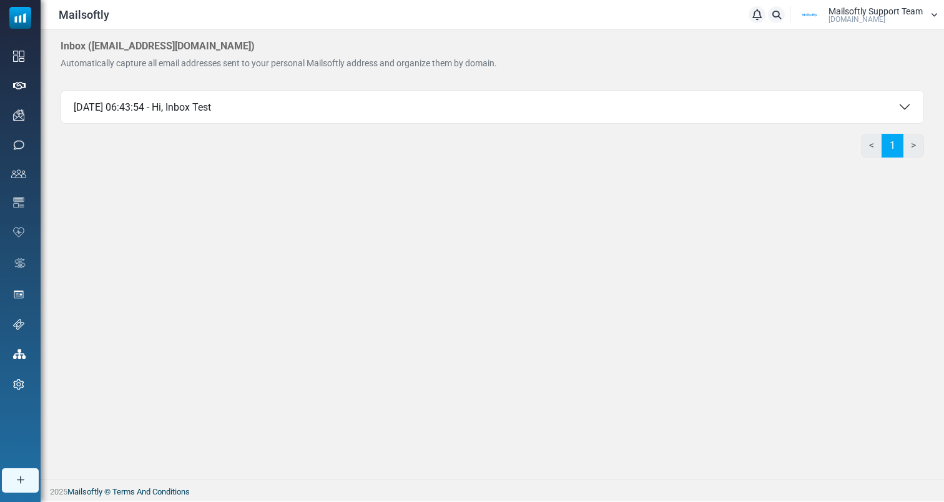
click at [250, 229] on div "Inbox ( [EMAIL_ADDRESS][DOMAIN_NAME] ) Automatically capture all email addresse…" at bounding box center [493, 254] width 904 height 448
click at [694, 229] on div "03 Sep 2025 06:43:54 - Hi, Inbox Test Eray Demir Team Lead | Albert Solino Labs…" at bounding box center [493, 246] width 864 height 312
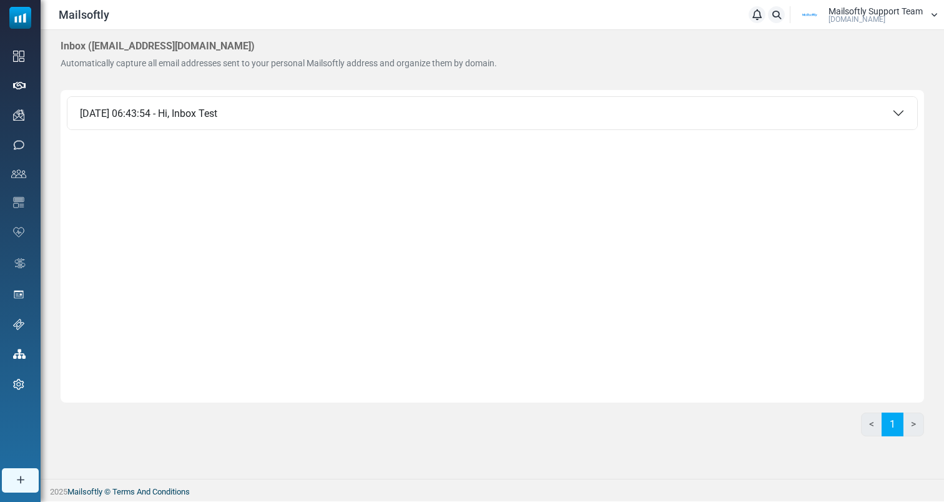
click at [343, 252] on div "03 Sep 2025 06:43:54 - Hi, Inbox Test Eray Demir Team Lead | Albert Solino Labs…" at bounding box center [493, 246] width 864 height 312
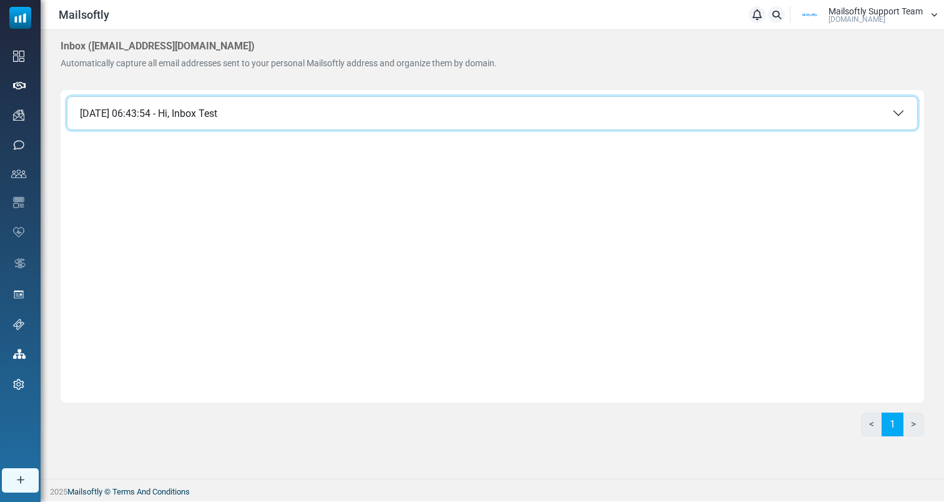
click at [380, 124] on button "03 Sep 2025 06:43:54 - Hi, Inbox Test" at bounding box center [492, 113] width 850 height 32
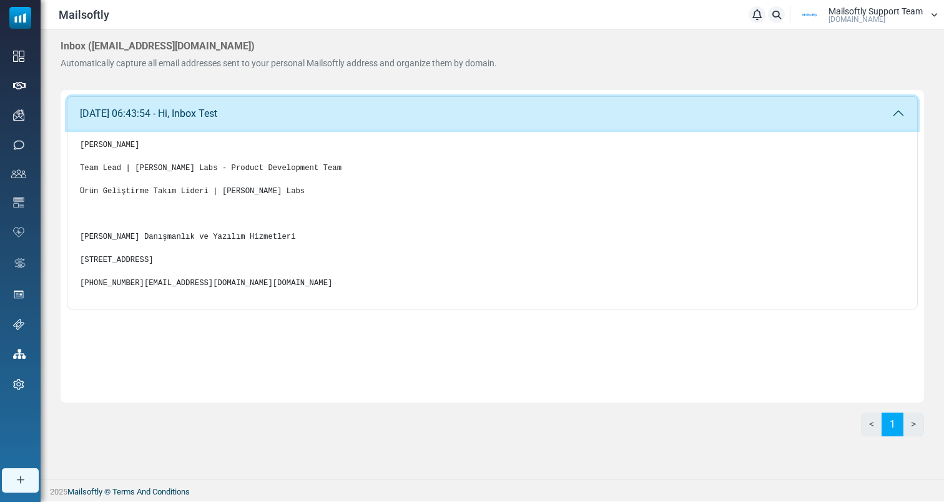
click at [380, 123] on button "03 Sep 2025 06:43:54 - Hi, Inbox Test" at bounding box center [492, 113] width 850 height 32
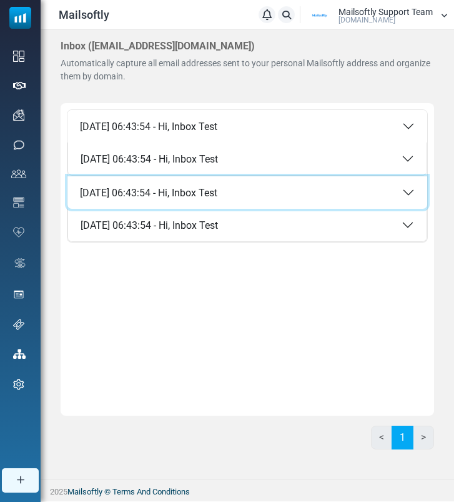
click at [272, 197] on button "03 Sep 2025 06:43:54 - Hi, Inbox Test" at bounding box center [247, 192] width 360 height 32
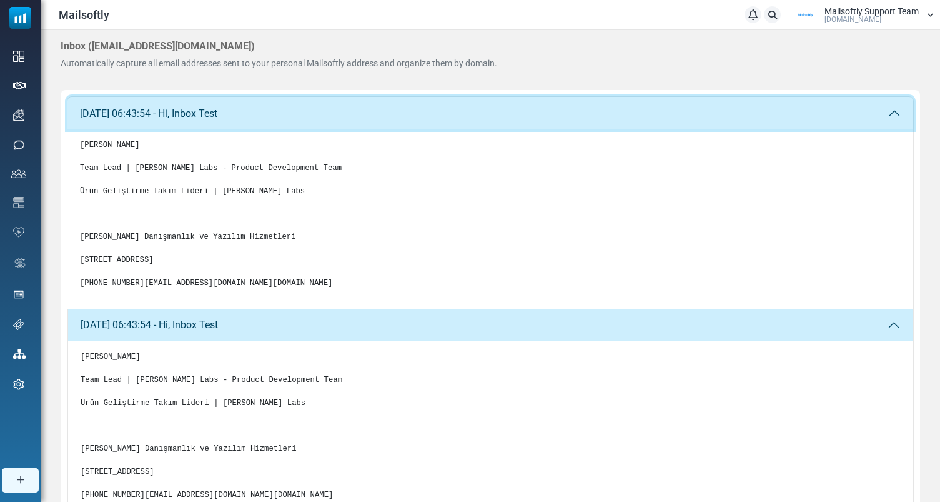
click at [483, 117] on button "03 Sep 2025 06:43:54 - Hi, Inbox Test" at bounding box center [490, 113] width 846 height 32
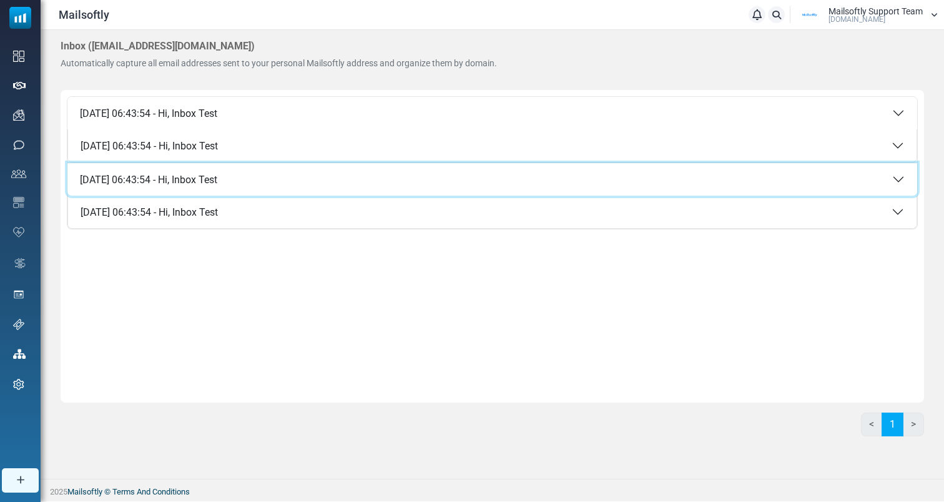
click at [408, 193] on button "03 Sep 2025 06:43:54 - Hi, Inbox Test" at bounding box center [492, 179] width 850 height 32
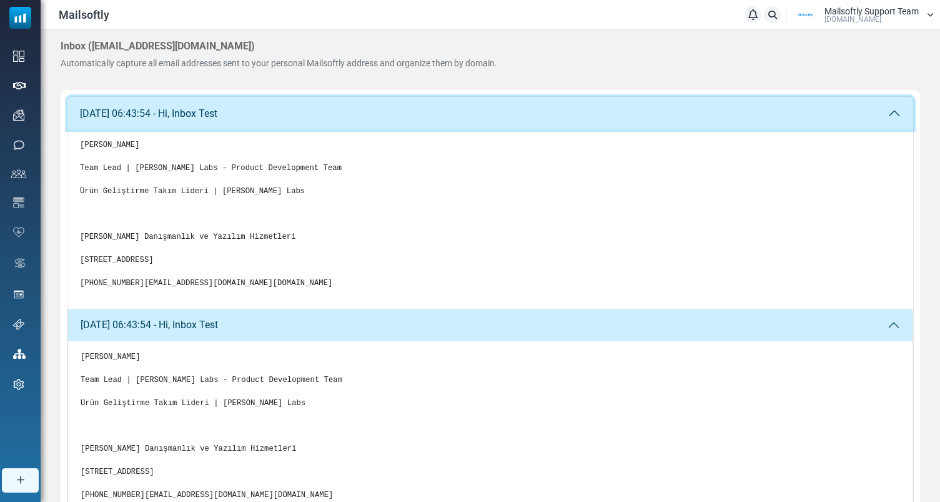
click at [428, 112] on button "03 Sep 2025 06:43:54 - Hi, Inbox Test" at bounding box center [490, 113] width 846 height 32
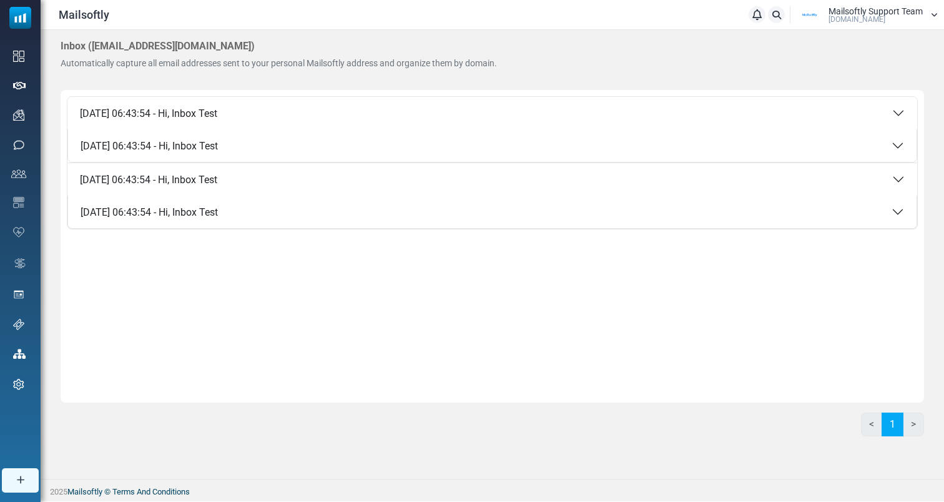
click at [418, 57] on div "Automatically capture all email addresses sent to your personal Mailsoftly addr…" at bounding box center [279, 63] width 437 height 13
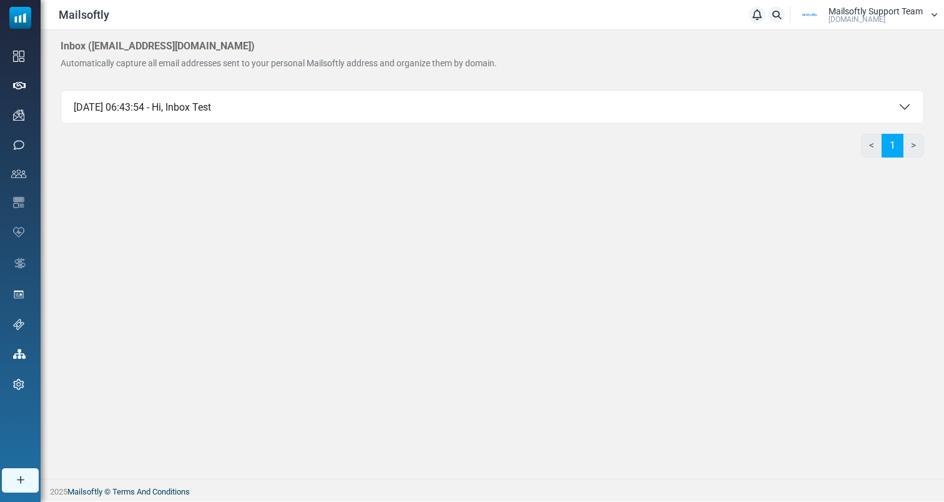
click at [854, 21] on span "[DOMAIN_NAME]" at bounding box center [857, 19] width 57 height 7
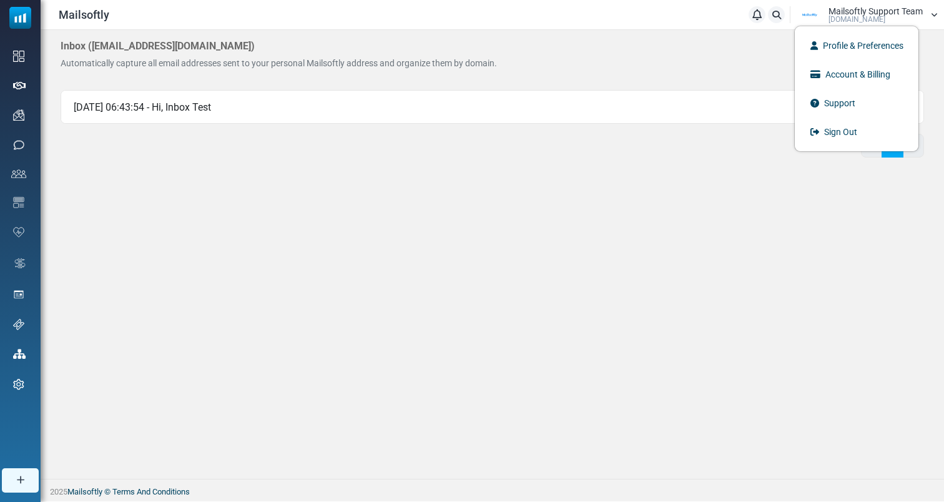
click at [287, 265] on div "Inbox ( [EMAIL_ADDRESS][DOMAIN_NAME] ) Automatically capture all email addresse…" at bounding box center [493, 254] width 904 height 448
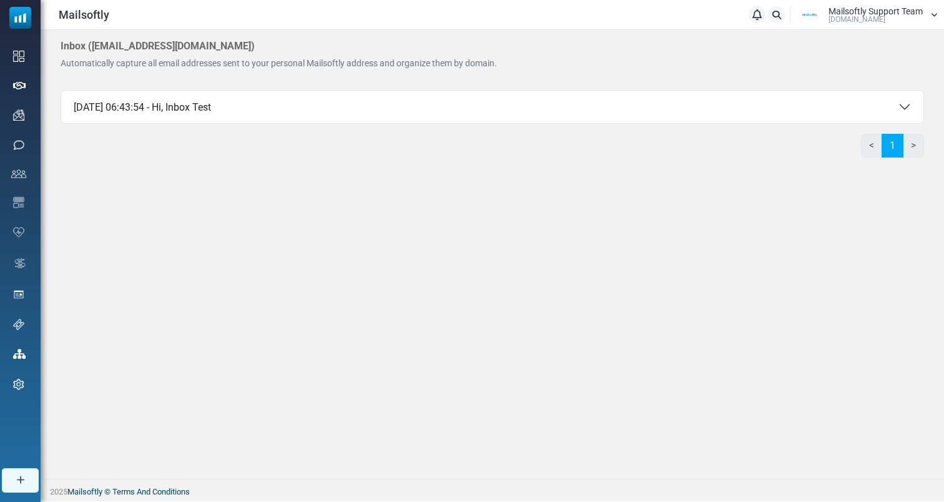
click at [922, 3] on div "Mailsoftly Notifications Mailsoftly Support Team [DOMAIN_NAME] Profile & Prefer…" at bounding box center [493, 14] width 904 height 29
click at [917, 11] on span "Mailsoftly Support Team" at bounding box center [876, 11] width 94 height 9
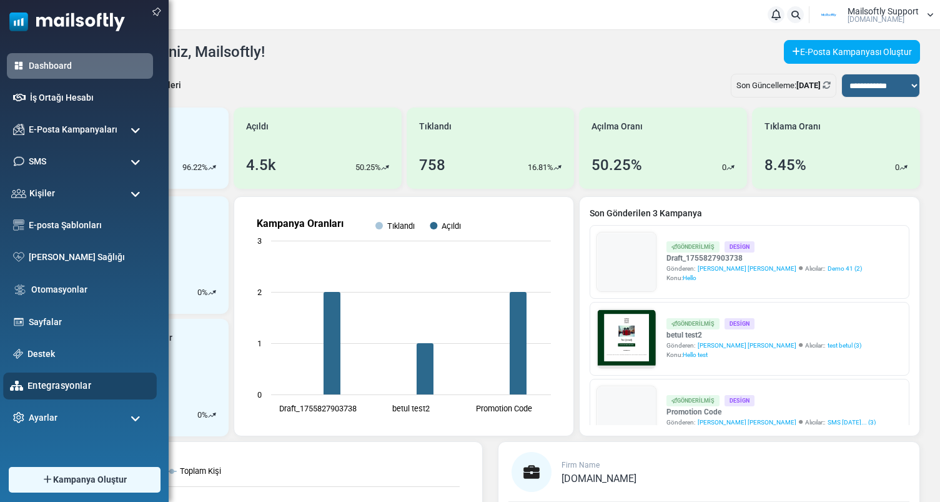
click at [49, 387] on link "Entegrasyonlar" at bounding box center [88, 385] width 122 height 14
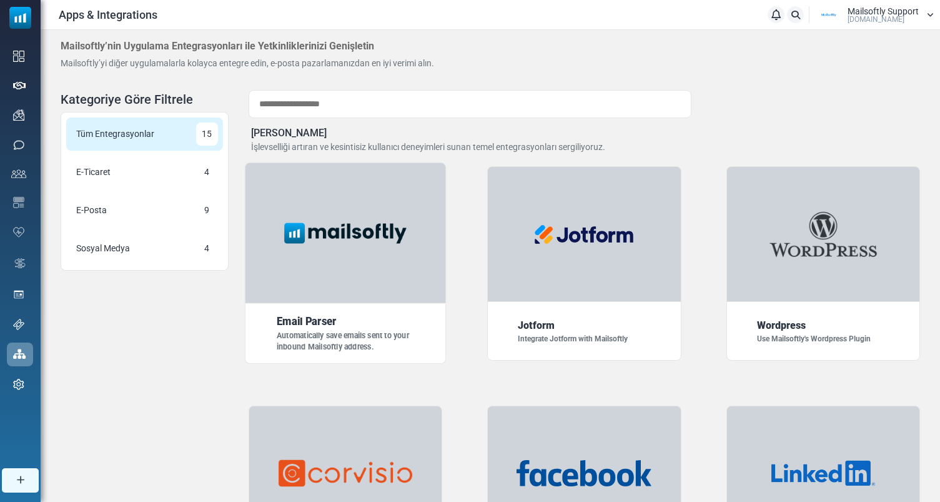
click at [332, 234] on img at bounding box center [345, 232] width 140 height 35
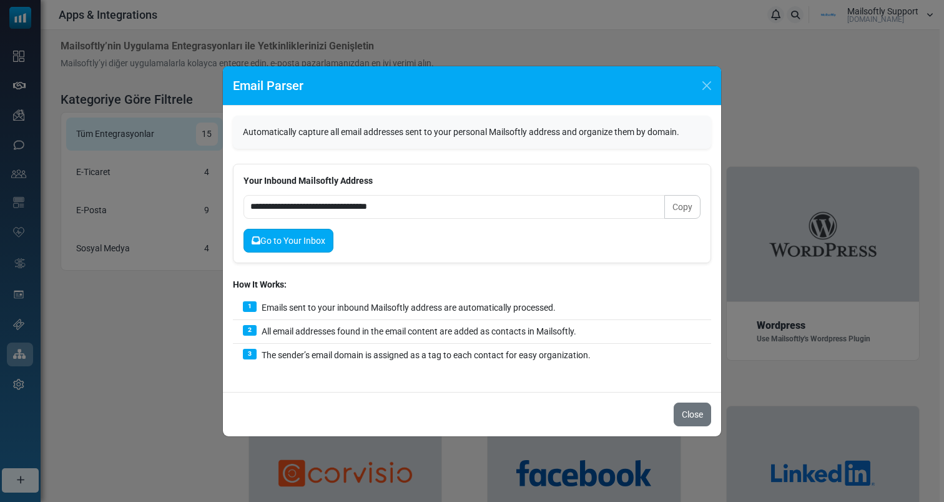
click at [276, 246] on link "Go to Your Inbox" at bounding box center [289, 241] width 90 height 24
click at [417, 25] on div "**********" at bounding box center [472, 251] width 944 height 502
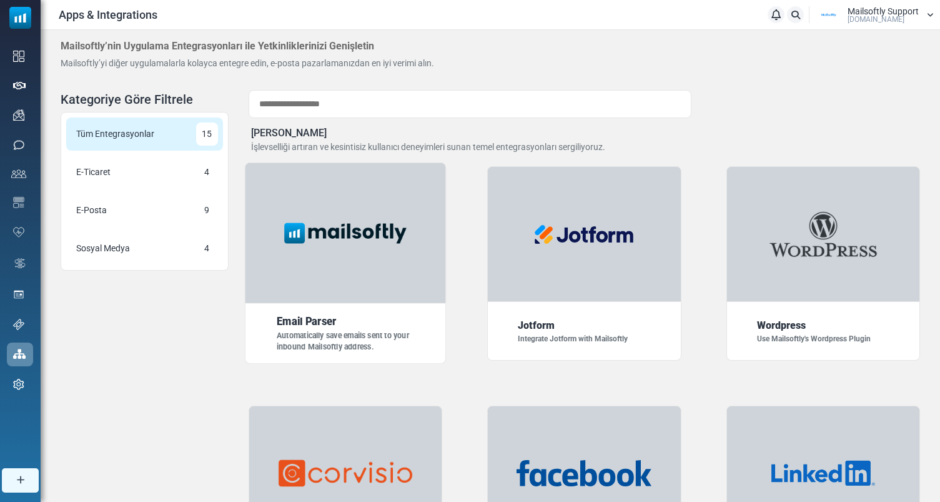
click at [321, 230] on img at bounding box center [345, 232] width 140 height 35
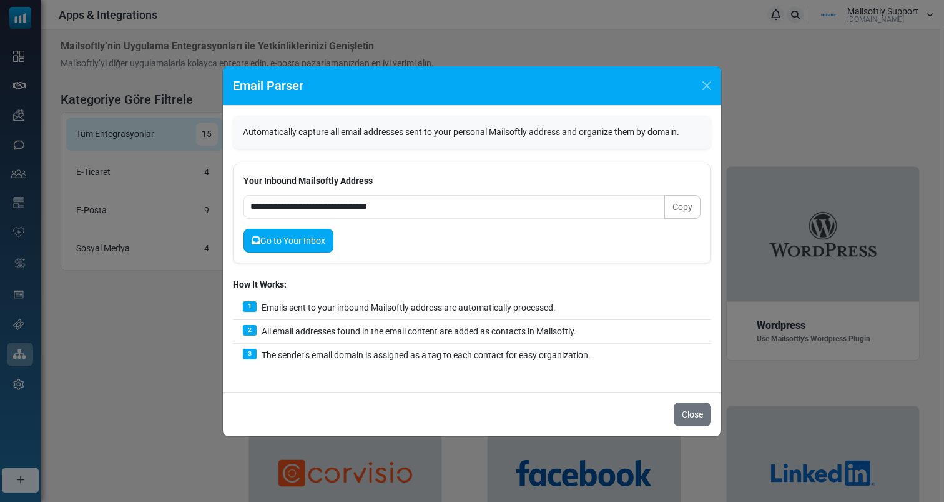
click at [318, 235] on link "Go to Your Inbox" at bounding box center [289, 241] width 90 height 24
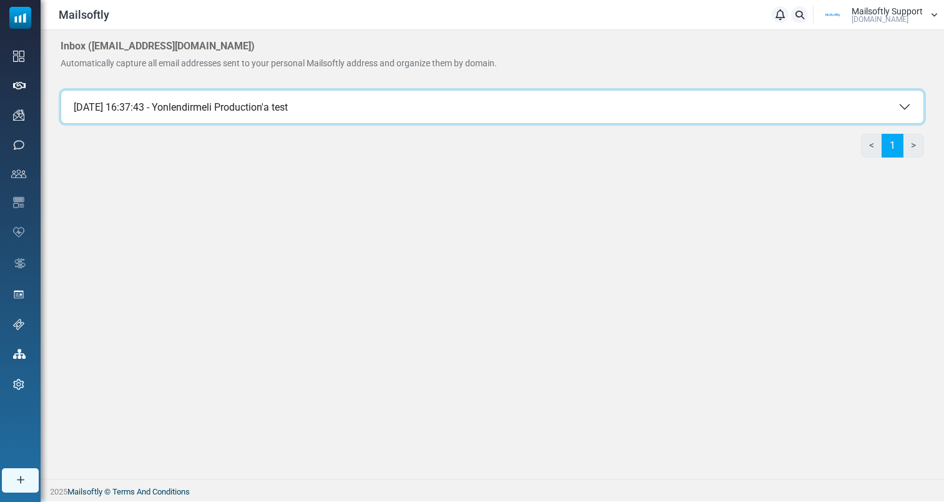
click at [285, 109] on button "[DATE] 16:37:43 - Yonlendirmeli Production'a test" at bounding box center [492, 107] width 863 height 32
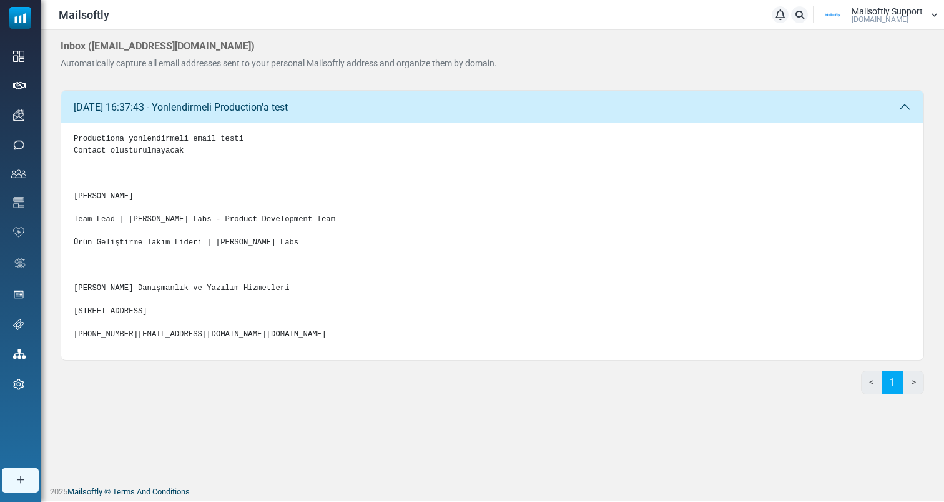
click at [241, 340] on pre "Productiona yonlendirmeli email testi Contact olusturulmayacak [PERSON_NAME] Te…" at bounding box center [493, 236] width 838 height 207
drag, startPoint x: 197, startPoint y: 396, endPoint x: 82, endPoint y: 134, distance: 286.4
click at [81, 134] on div "Productiona yonlendirmeli email testi Contact olusturulmayacak [PERSON_NAME] Te…" at bounding box center [492, 241] width 863 height 237
drag, startPoint x: 62, startPoint y: 133, endPoint x: 192, endPoint y: 410, distance: 306.5
click at [192, 404] on div "[DATE] 16:37:43 - Yonlendirmeli Production'a test Productiona yonlendirmeli ema…" at bounding box center [493, 247] width 864 height 314
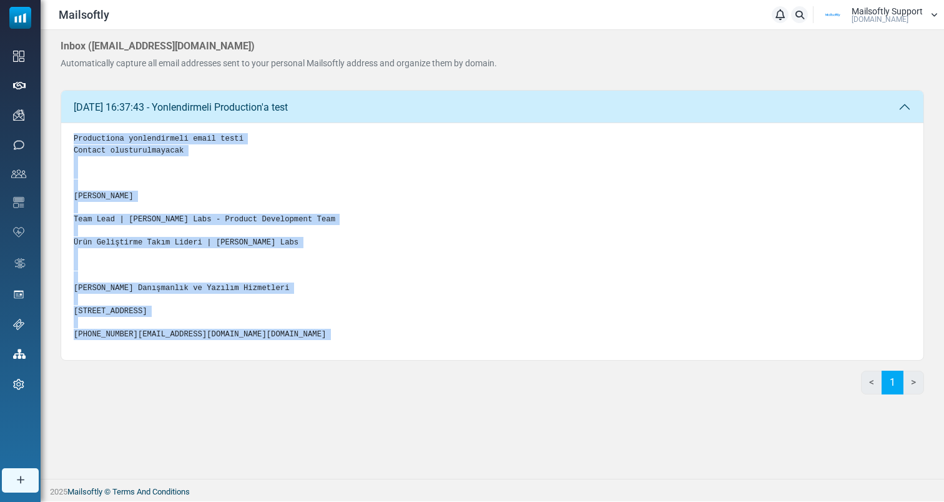
click at [192, 404] on div "[DATE] 16:37:43 - Yonlendirmeli Production'a test Productiona yonlendirmeli ema…" at bounding box center [493, 247] width 864 height 314
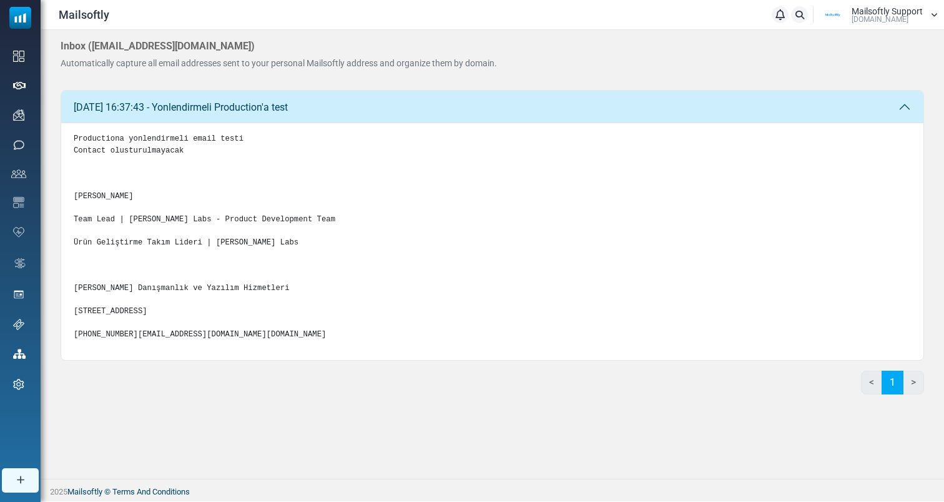
drag, startPoint x: 205, startPoint y: 384, endPoint x: 69, endPoint y: 140, distance: 279.6
click at [69, 140] on div "Productiona yonlendirmeli email testi Contact olusturulmayacak [PERSON_NAME] Te…" at bounding box center [492, 241] width 863 height 237
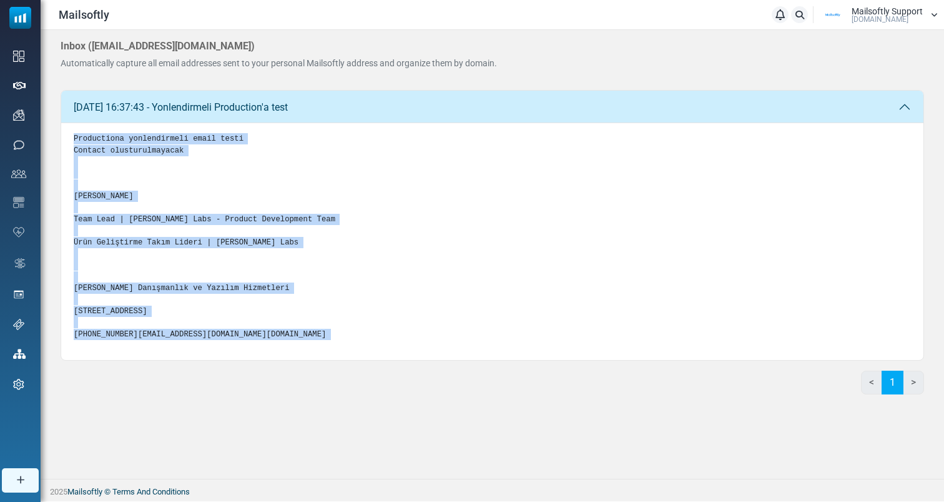
drag, startPoint x: 69, startPoint y: 138, endPoint x: 182, endPoint y: 412, distance: 296.0
click at [182, 404] on div "[DATE] 16:37:43 - Yonlendirmeli Production'a test Productiona yonlendirmeli ema…" at bounding box center [493, 247] width 864 height 314
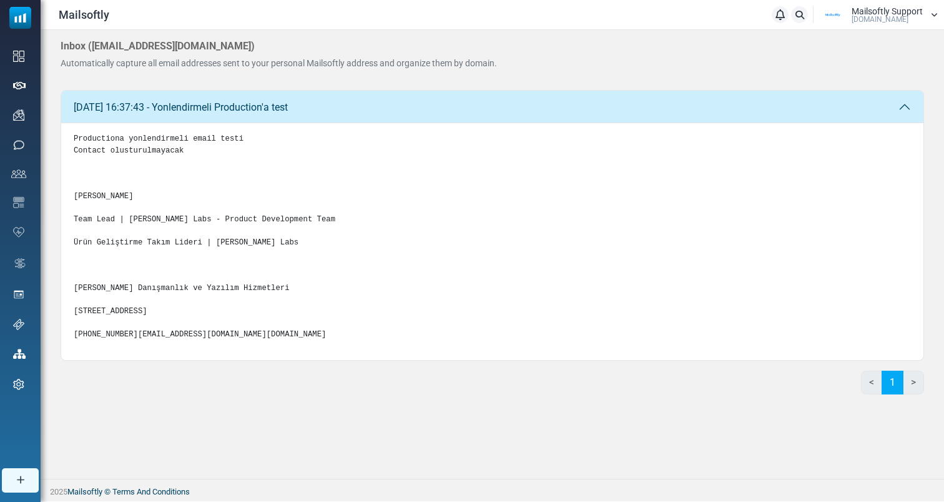
click at [221, 340] on pre "Productiona yonlendirmeli email testi Contact olusturulmayacak [PERSON_NAME] Te…" at bounding box center [493, 236] width 838 height 207
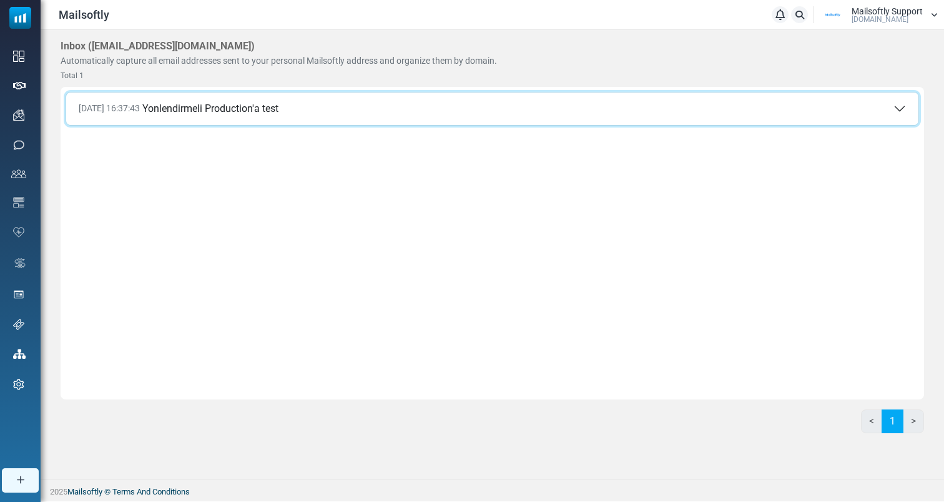
click at [405, 109] on button "03 Sep 2025 16:37:43 Yonlendirmeli Production'a test" at bounding box center [492, 108] width 853 height 32
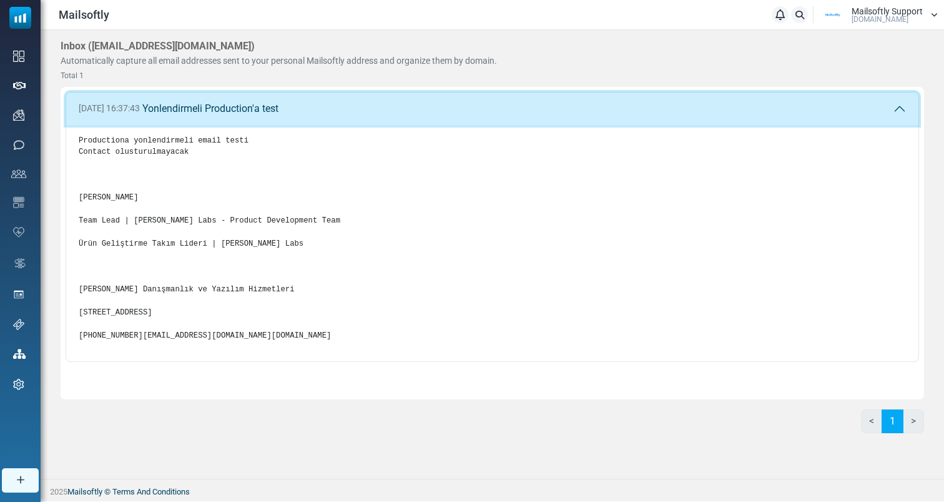
click at [405, 109] on button "03 Sep 2025 16:37:43 Yonlendirmeli Production'a test" at bounding box center [492, 108] width 853 height 32
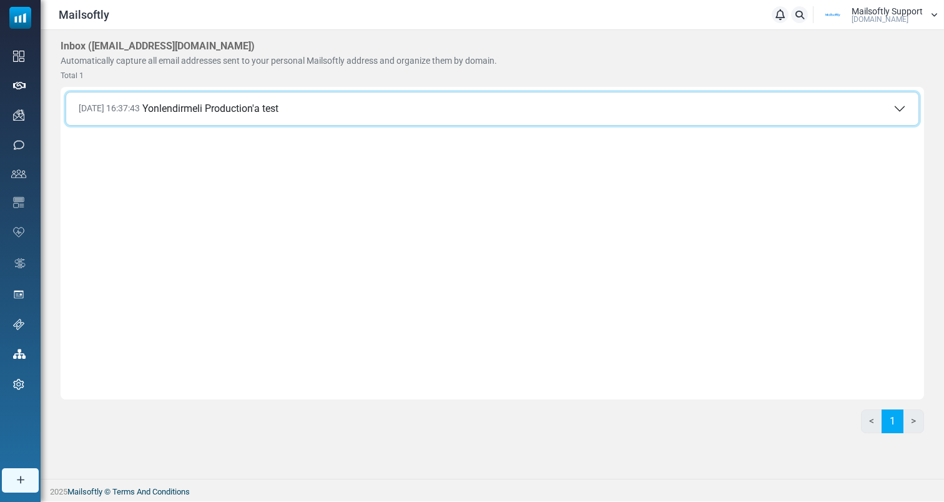
click at [405, 109] on button "03 Sep 2025 16:37:43 Yonlendirmeli Production'a test" at bounding box center [492, 108] width 853 height 32
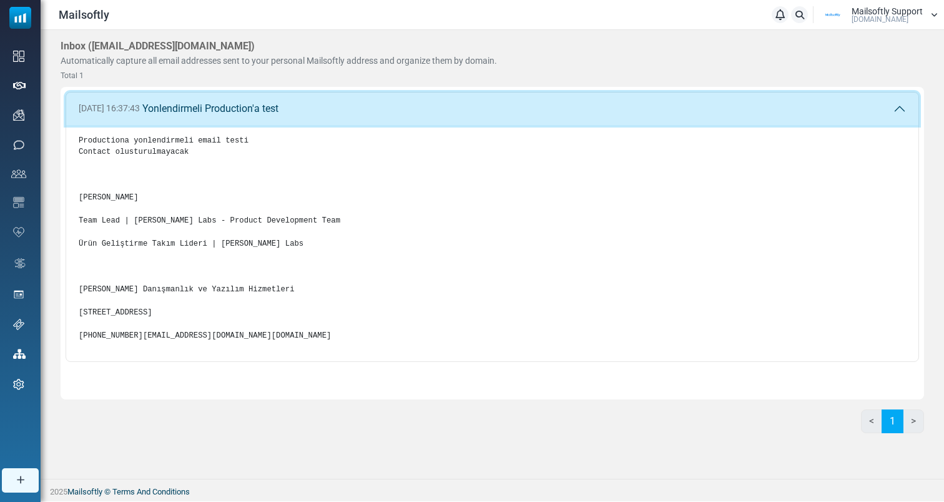
click at [405, 109] on button "03 Sep 2025 16:37:43 Yonlendirmeli Production'a test" at bounding box center [492, 108] width 853 height 32
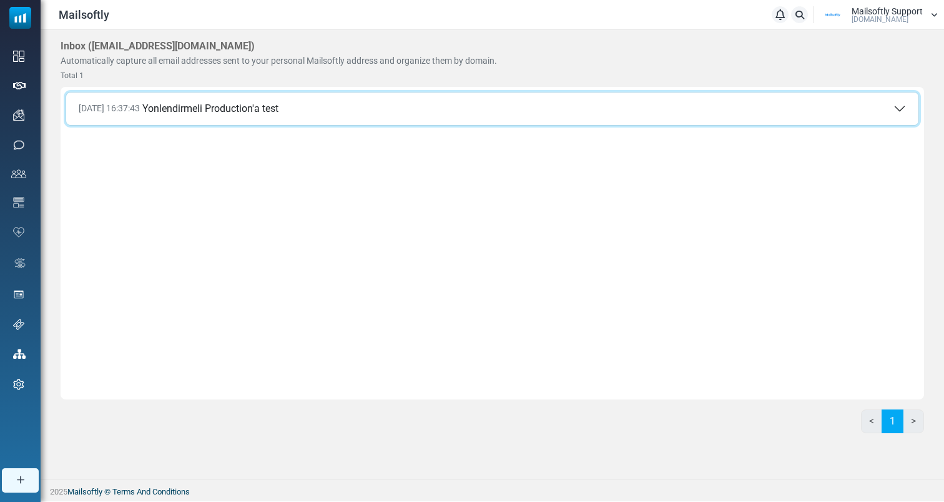
click at [405, 109] on button "03 Sep 2025 16:37:43 Yonlendirmeli Production'a test" at bounding box center [492, 108] width 853 height 32
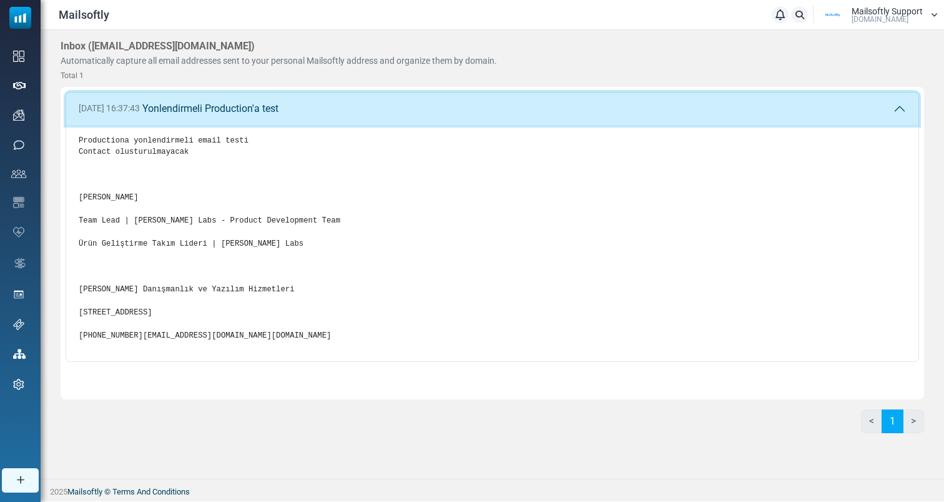
click at [405, 109] on button "03 Sep 2025 16:37:43 Yonlendirmeli Production'a test" at bounding box center [492, 108] width 853 height 32
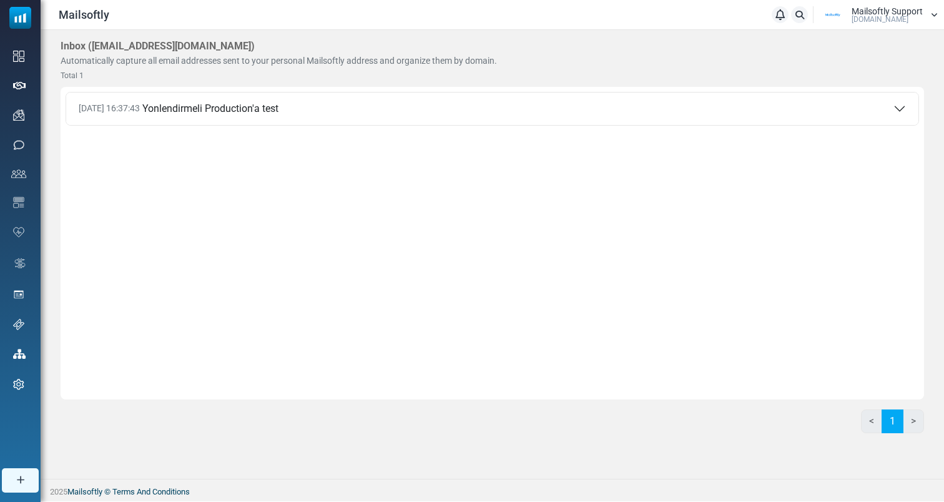
click at [375, 291] on div "03 Sep 2025 16:37:43 Yonlendirmeli Production'a test Productiona yonlendirmeli …" at bounding box center [493, 243] width 864 height 312
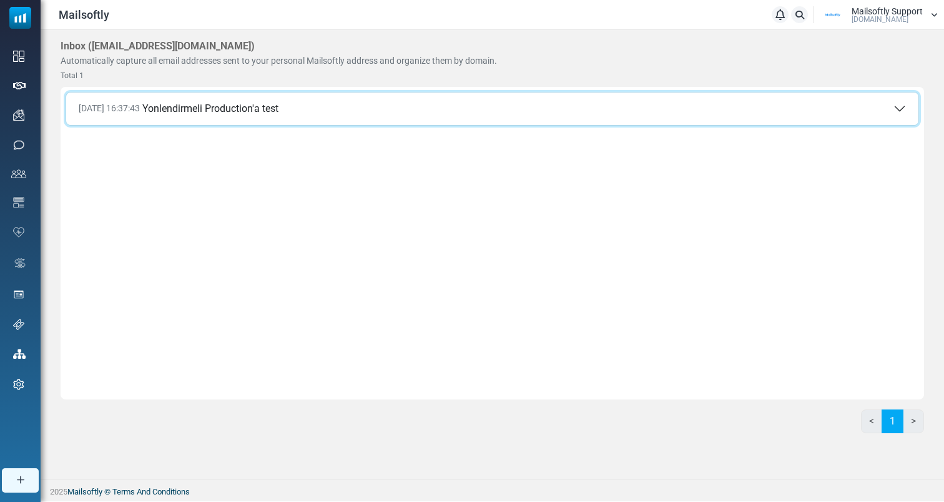
click at [590, 104] on button "03 Sep 2025 16:37:43 Yonlendirmeli Production'a test" at bounding box center [492, 108] width 853 height 32
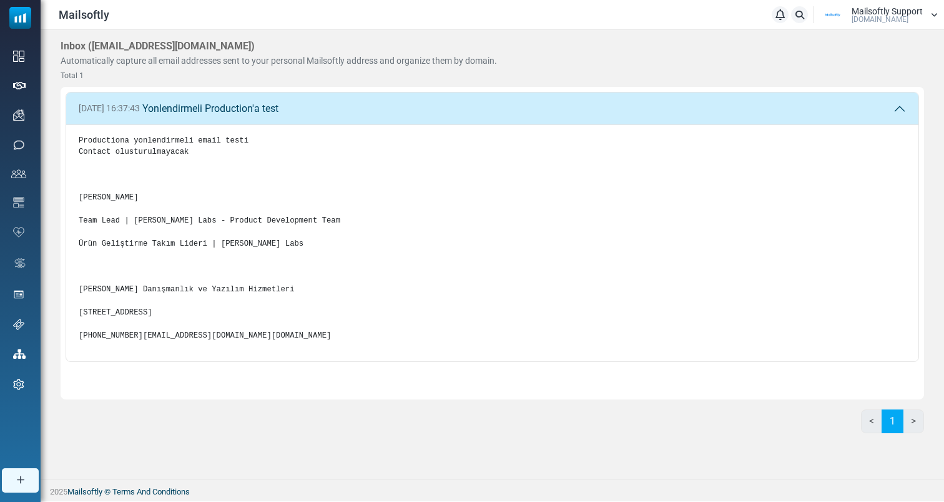
click at [203, 262] on pre "Productiona yonlendirmeli email testi Contact olusturulmayacak Eray Demir Team …" at bounding box center [493, 238] width 828 height 207
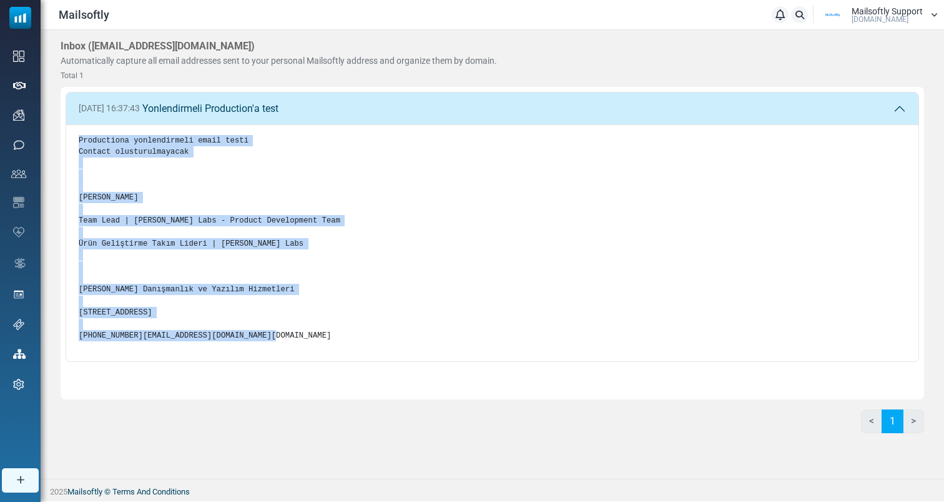
drag, startPoint x: 196, startPoint y: 372, endPoint x: 96, endPoint y: 131, distance: 260.4
click at [96, 131] on div "Productiona yonlendirmeli email testi Contact olusturulmayacak Eray Demir Team …" at bounding box center [492, 243] width 853 height 237
click at [87, 139] on pre "Productiona yonlendirmeli email testi Contact olusturulmayacak Eray Demir Team …" at bounding box center [493, 238] width 828 height 207
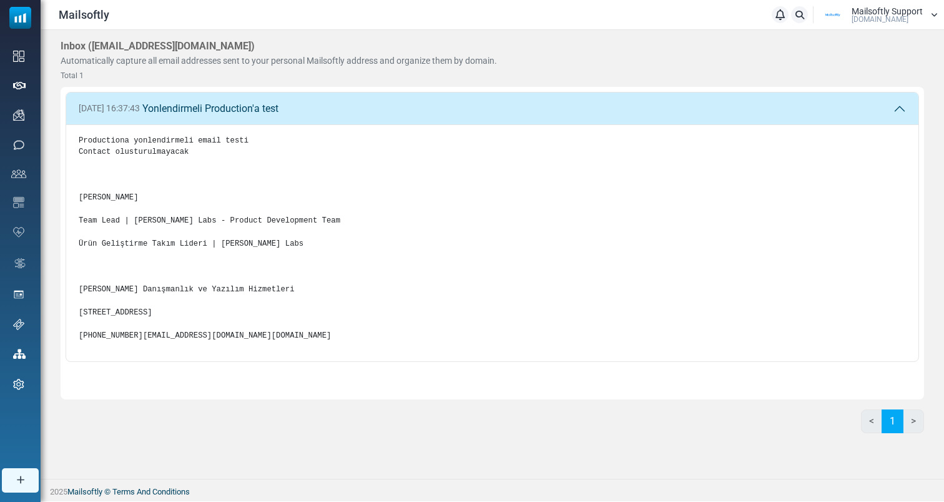
drag, startPoint x: 74, startPoint y: 139, endPoint x: 176, endPoint y: 324, distance: 211.3
click at [175, 324] on div "Productiona yonlendirmeli email testi Contact olusturulmayacak Eray Demir Team …" at bounding box center [492, 243] width 853 height 237
click at [184, 342] on pre "Productiona yonlendirmeli email testi Contact olusturulmayacak Eray Demir Team …" at bounding box center [493, 238] width 828 height 207
drag, startPoint x: 180, startPoint y: 382, endPoint x: 74, endPoint y: 143, distance: 260.9
click at [74, 143] on div "Productiona yonlendirmeli email testi Contact olusturulmayacak Eray Demir Team …" at bounding box center [492, 243] width 853 height 237
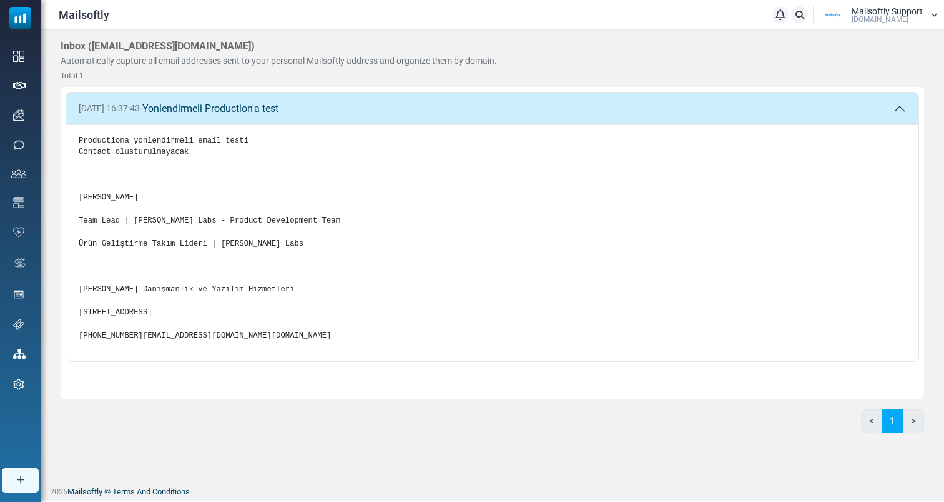
click at [75, 143] on div "Productiona yonlendirmeli email testi Contact olusturulmayacak Eray Demir Team …" at bounding box center [492, 243] width 853 height 237
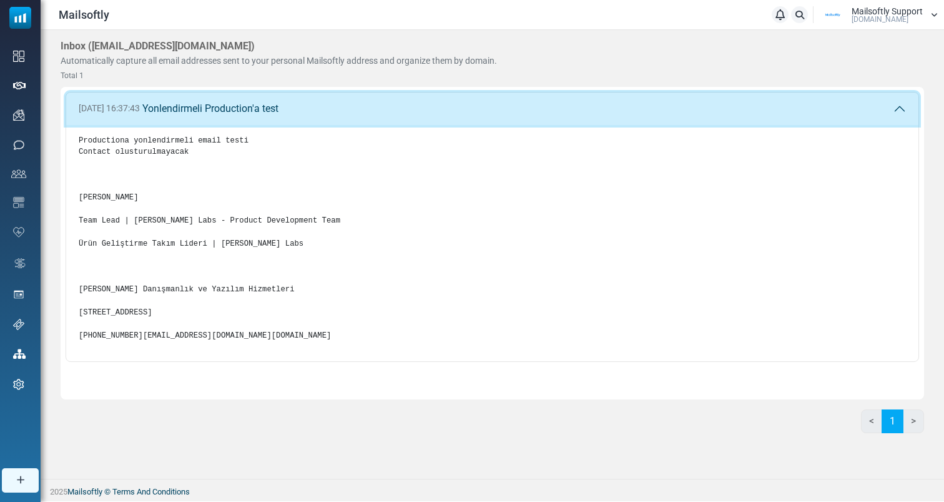
click at [333, 111] on button "03 Sep 2025 16:37:43 Yonlendirmeli Production'a test" at bounding box center [492, 108] width 853 height 32
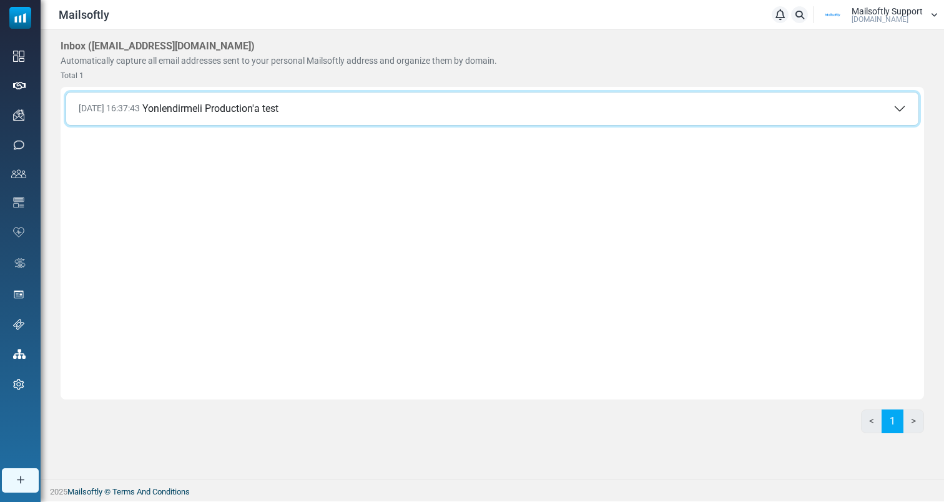
click at [333, 111] on button "03 Sep 2025 16:37:43 Yonlendirmeli Production'a test" at bounding box center [492, 108] width 853 height 32
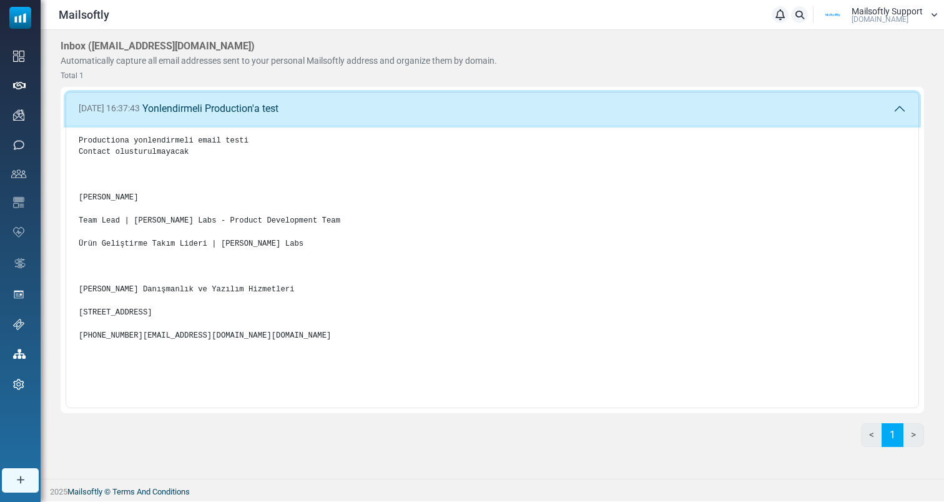
click at [333, 111] on button "03 Sep 2025 16:37:43 Yonlendirmeli Production'a test" at bounding box center [492, 108] width 853 height 32
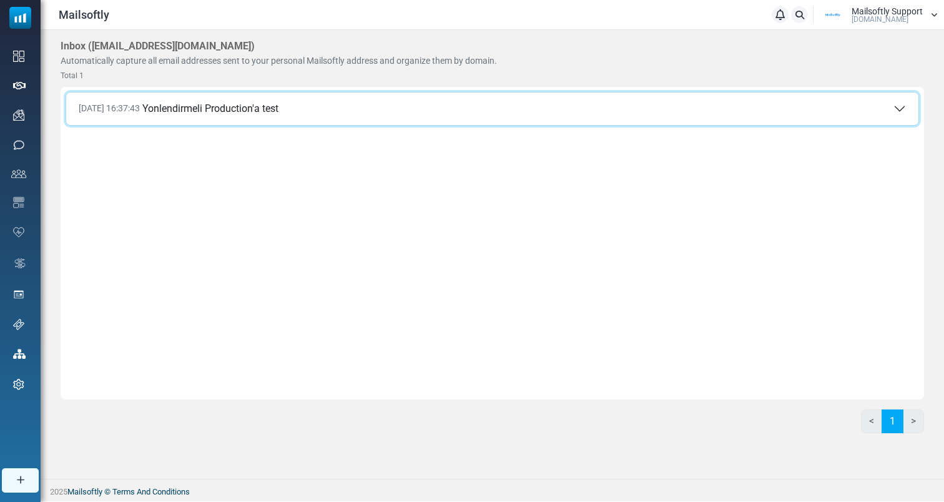
click at [306, 119] on button "03 Sep 2025 16:37:43 Yonlendirmeli Production'a test" at bounding box center [492, 108] width 853 height 32
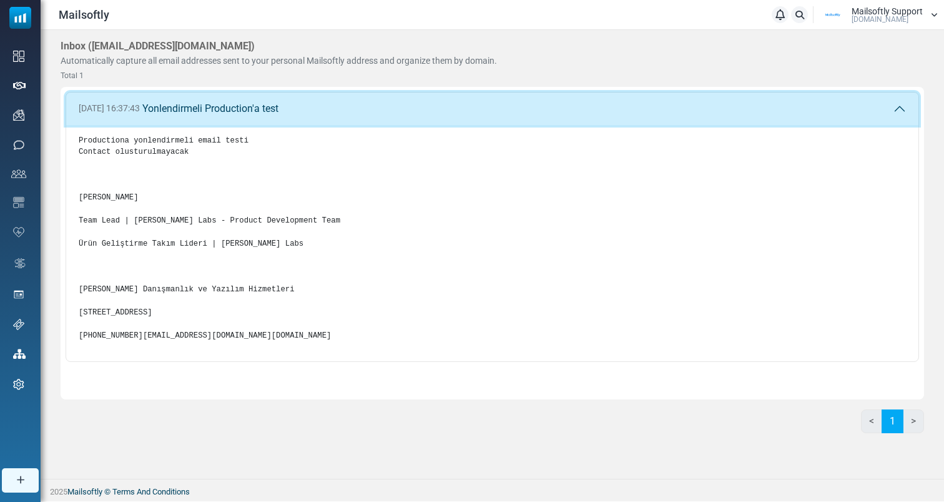
click at [315, 112] on button "03 Sep 2025 16:37:43 Yonlendirmeli Production'a test" at bounding box center [492, 108] width 853 height 32
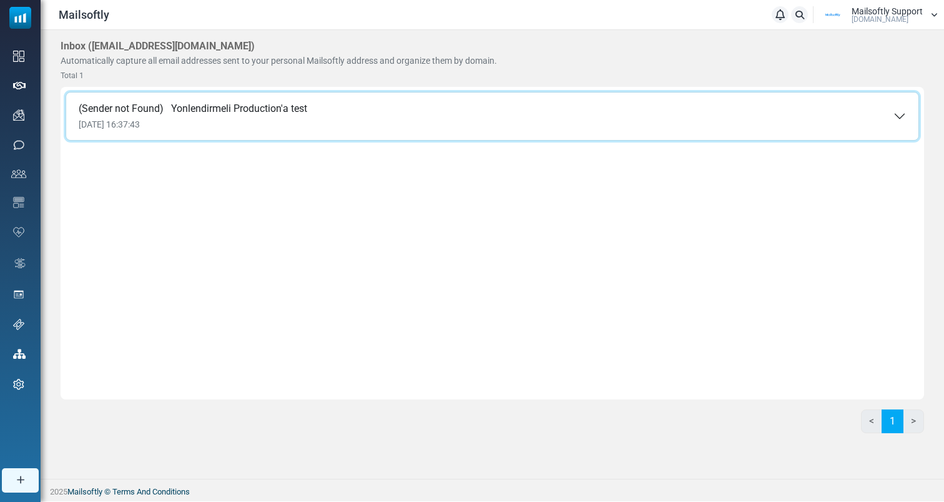
click at [223, 125] on span "[DATE] 16:37:43" at bounding box center [193, 124] width 229 height 11
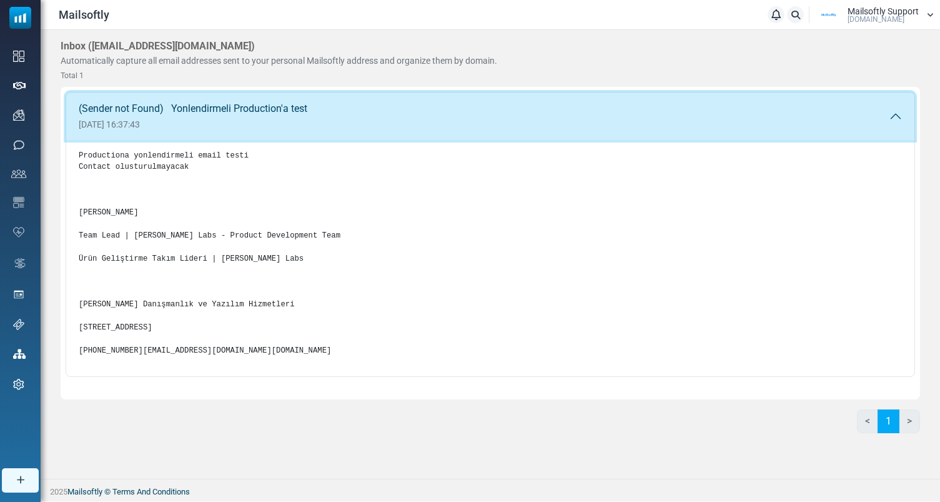
click at [223, 124] on span "[DATE] 16:37:43" at bounding box center [193, 124] width 229 height 11
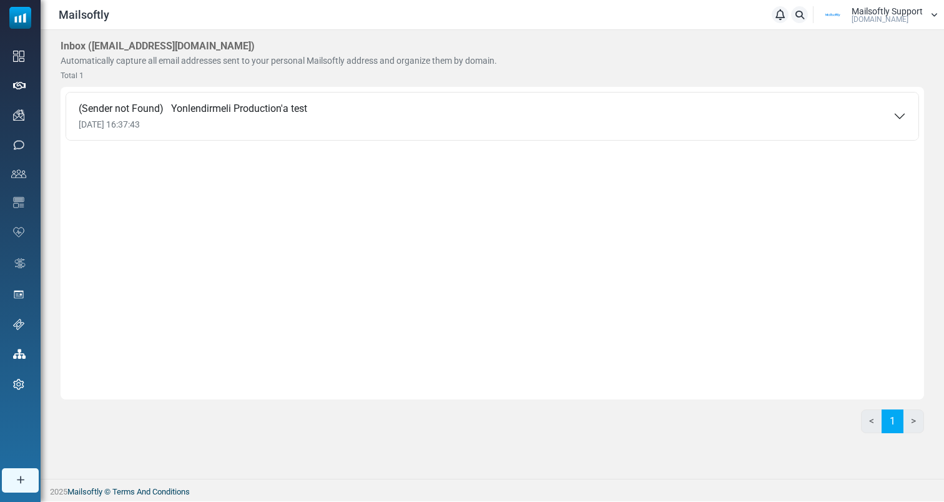
click at [223, 242] on div "(Sender not Found) Yonlendirmeli Production'a test [DATE] 16:37:43 Productiona …" at bounding box center [493, 243] width 864 height 312
click at [295, 57] on span "Automatically capture all email addresses sent to your personal Mailsoftly addr…" at bounding box center [279, 61] width 437 height 10
drag, startPoint x: 235, startPoint y: 67, endPoint x: 60, endPoint y: 56, distance: 175.8
click at [61, 56] on div "Automatically capture all email addresses sent to your personal Mailsoftly addr…" at bounding box center [279, 60] width 437 height 13
click at [192, 59] on span "Automatically capture all email addresses sent to your personal Mailsoftly addr…" at bounding box center [279, 61] width 437 height 10
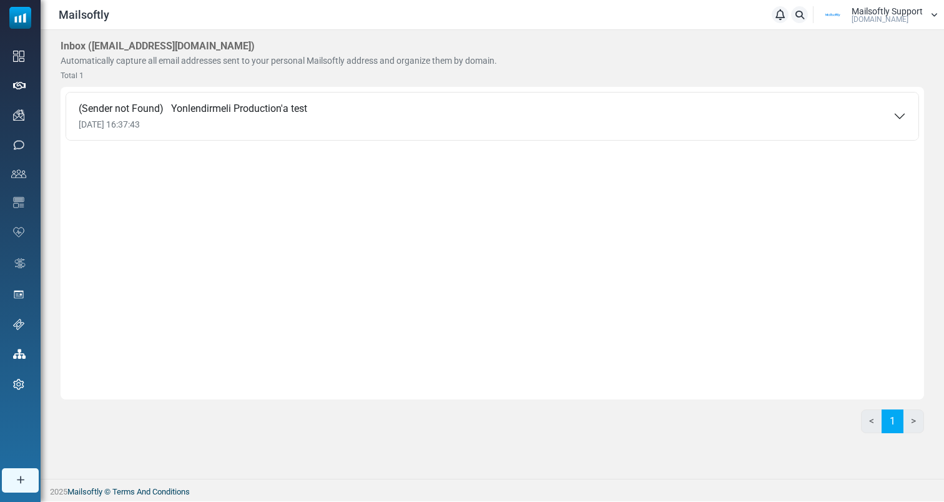
click at [878, 16] on span "[DOMAIN_NAME]" at bounding box center [880, 19] width 57 height 7
drag, startPoint x: 257, startPoint y: 177, endPoint x: 265, endPoint y: 173, distance: 8.4
click at [258, 177] on div "(Sender not Found) Yonlendirmeli Production'a test [DATE] 16:37:43 Productiona …" at bounding box center [493, 243] width 864 height 312
click at [0, 0] on link "Destek" at bounding box center [0, 0] width 0 height 0
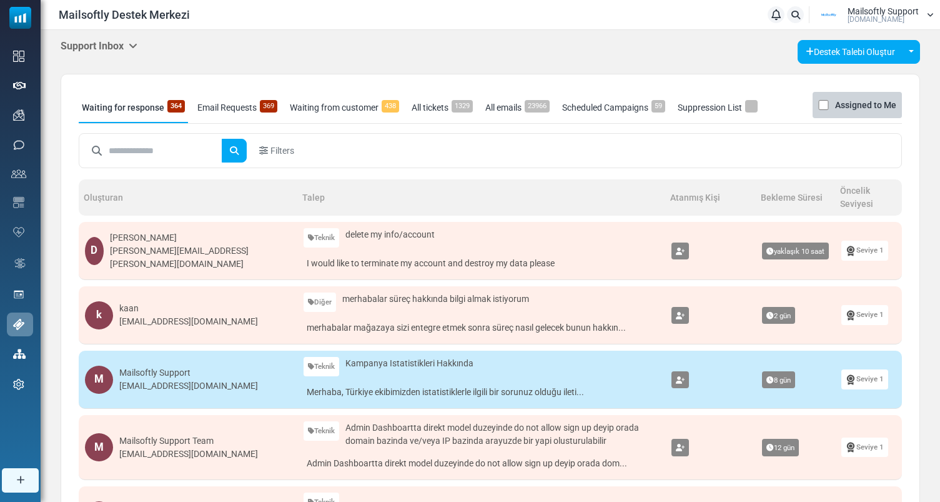
click at [104, 42] on h5 "Support Inbox" at bounding box center [99, 46] width 77 height 12
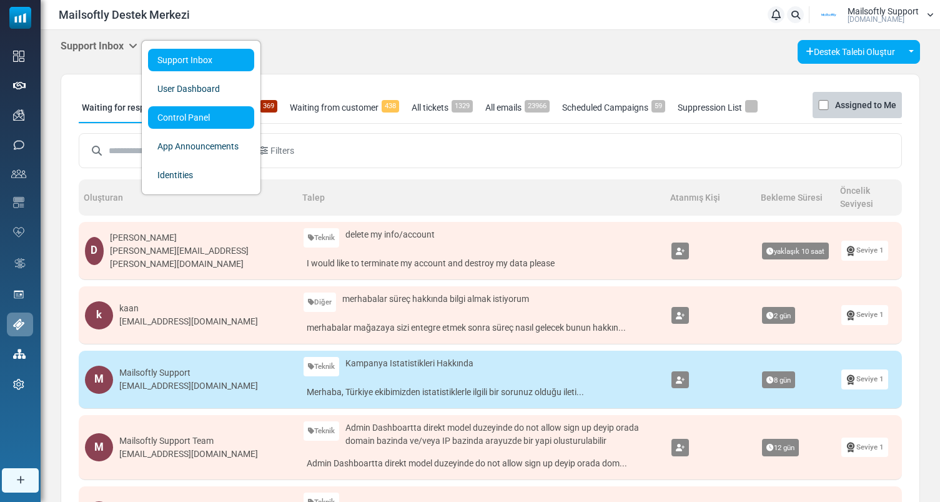
click at [199, 118] on link "Control Panel" at bounding box center [201, 117] width 106 height 22
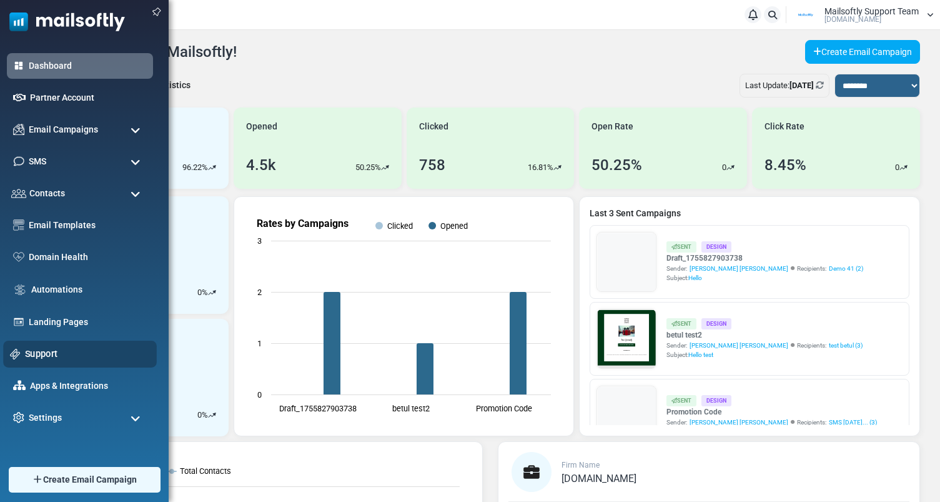
click at [45, 355] on link "Support" at bounding box center [87, 354] width 125 height 14
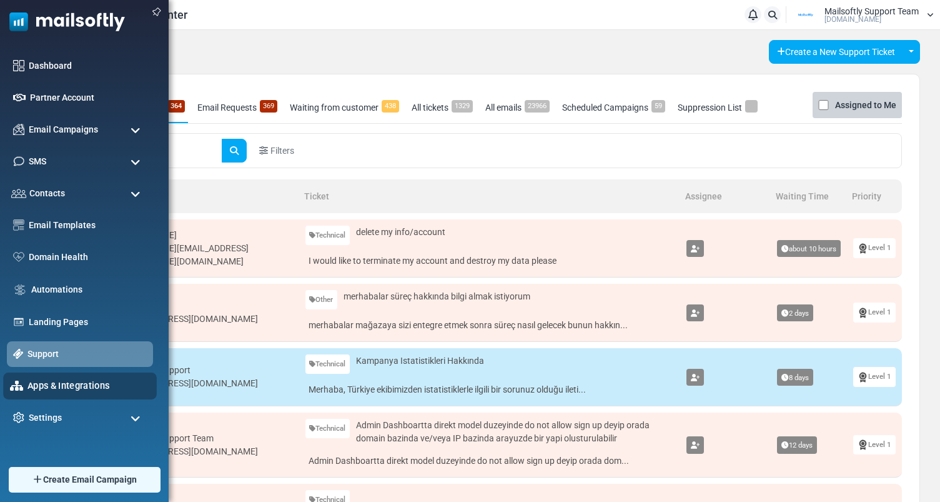
click at [55, 389] on link "Apps & Integrations" at bounding box center [88, 385] width 122 height 14
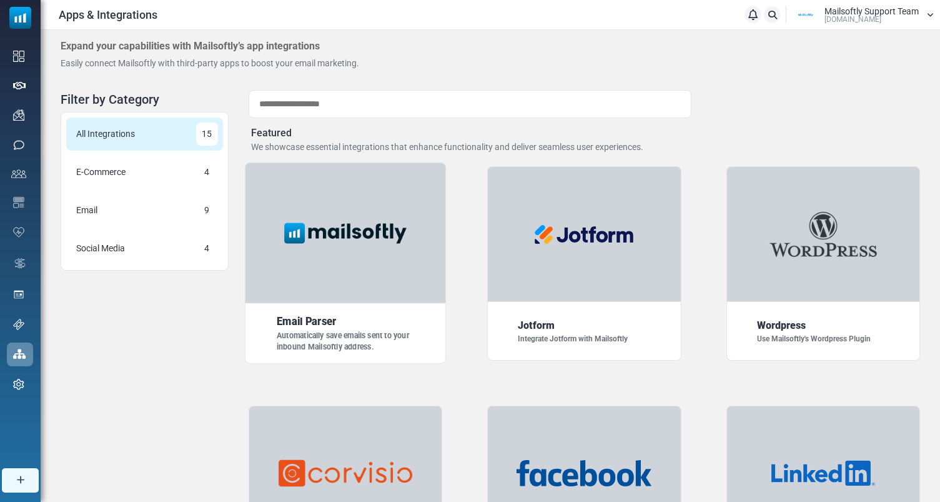
click at [363, 243] on img at bounding box center [345, 232] width 140 height 35
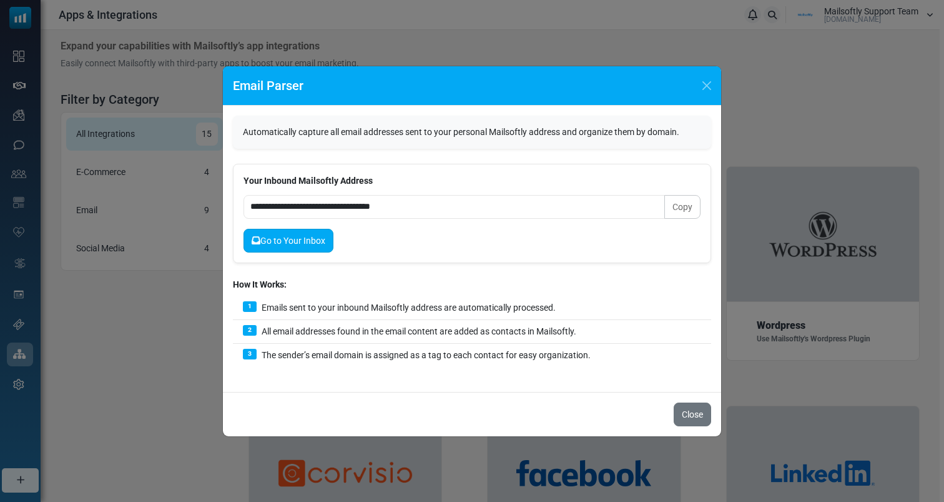
click at [295, 245] on link "Go to Your Inbox" at bounding box center [289, 241] width 90 height 24
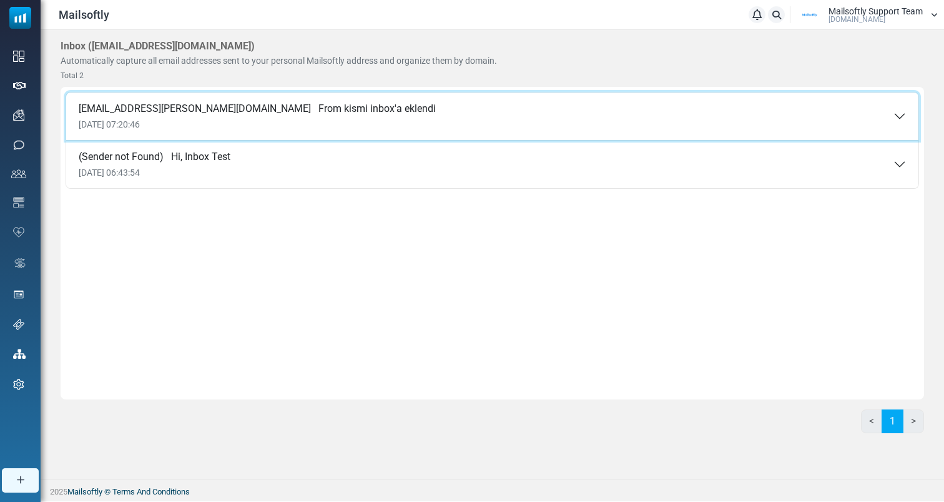
click at [321, 111] on span "From kismi inbox'a eklendi" at bounding box center [377, 108] width 117 height 12
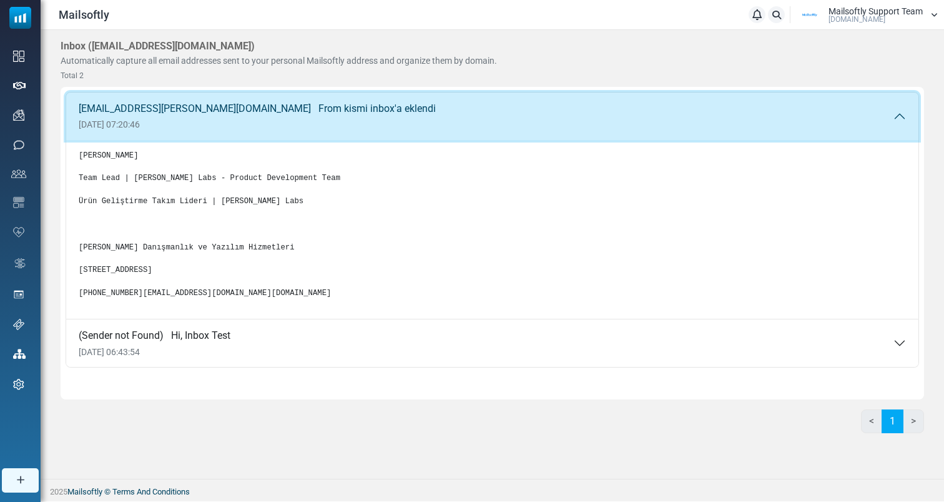
click at [334, 117] on button "[EMAIL_ADDRESS][PERSON_NAME][DOMAIN_NAME] From kismi inbox'a eklendi [DATE] 07:…" at bounding box center [492, 115] width 853 height 47
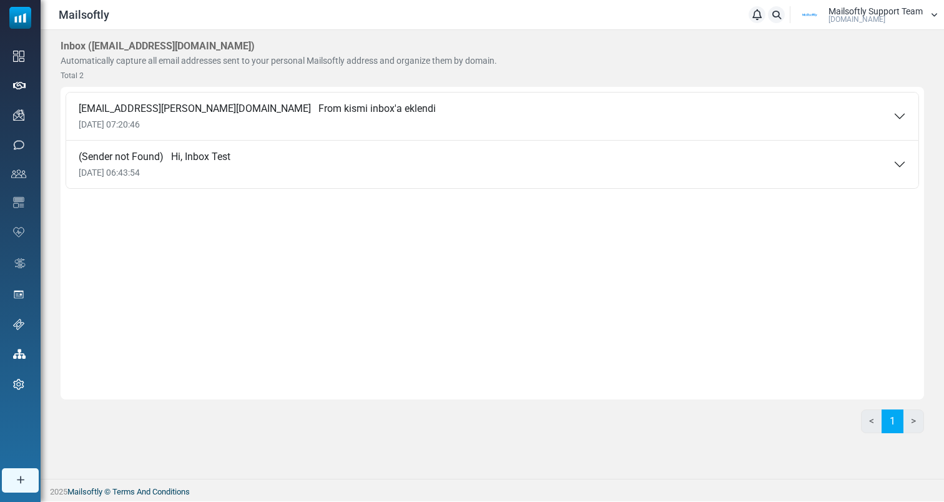
click at [369, 51] on div "Inbox ( [EMAIL_ADDRESS][DOMAIN_NAME] ) Automatically capture all email addresse…" at bounding box center [279, 61] width 437 height 42
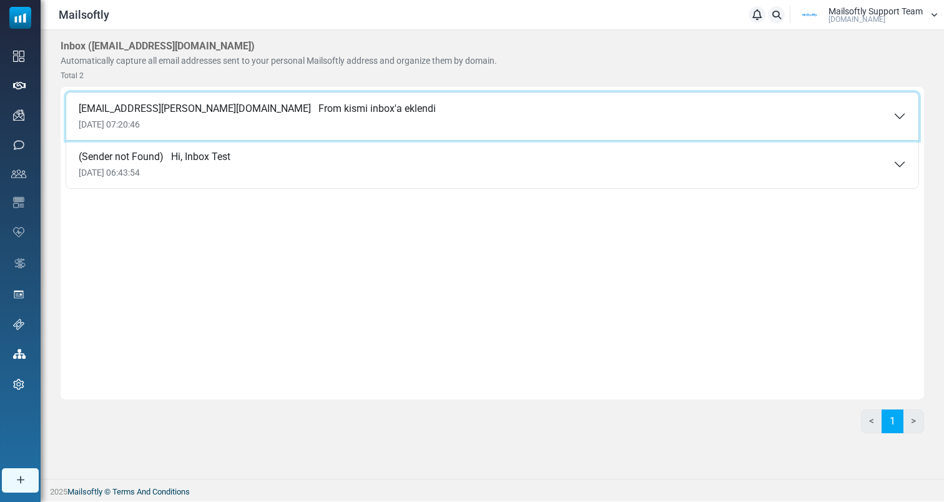
click at [335, 106] on button "[EMAIL_ADDRESS][PERSON_NAME][DOMAIN_NAME] From kismi inbox'a eklendi [DATE] 07:…" at bounding box center [492, 115] width 853 height 47
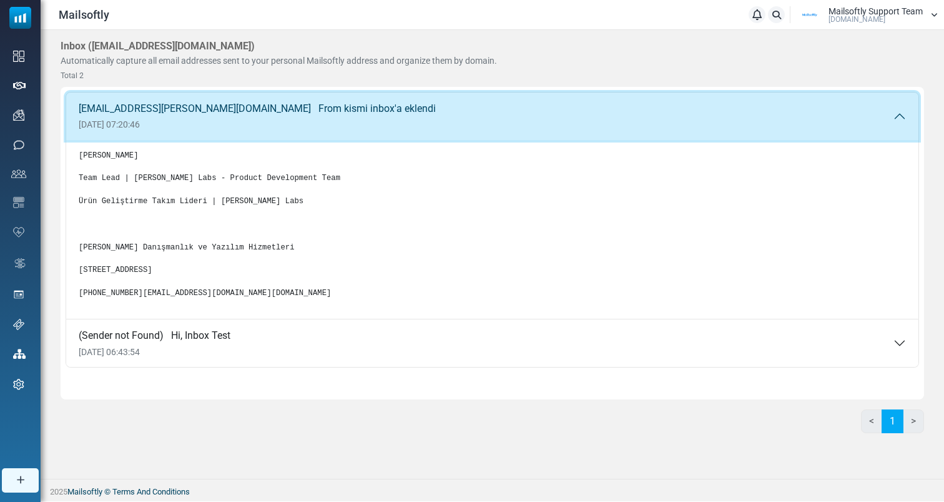
click at [335, 106] on button "[EMAIL_ADDRESS][PERSON_NAME][DOMAIN_NAME] From kismi inbox'a eklendi [DATE] 07:…" at bounding box center [492, 115] width 853 height 47
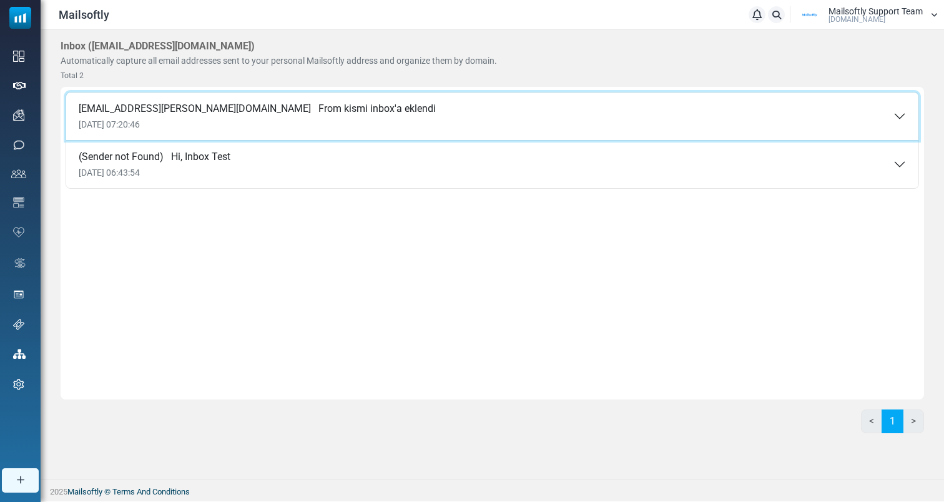
click at [335, 106] on button "[EMAIL_ADDRESS][PERSON_NAME][DOMAIN_NAME] From kismi inbox'a eklendi [DATE] 07:…" at bounding box center [492, 115] width 853 height 47
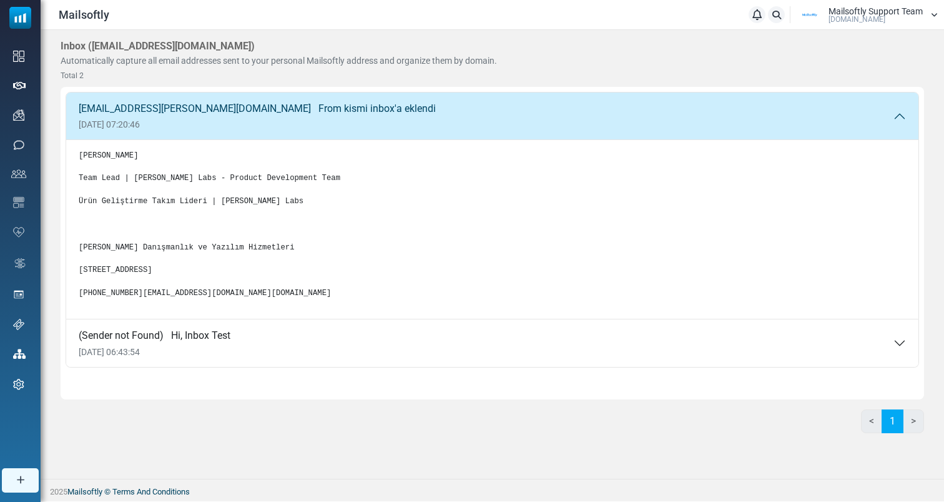
click at [362, 49] on div "Inbox ( [EMAIL_ADDRESS][DOMAIN_NAME] ) Automatically capture all email addresse…" at bounding box center [279, 61] width 437 height 42
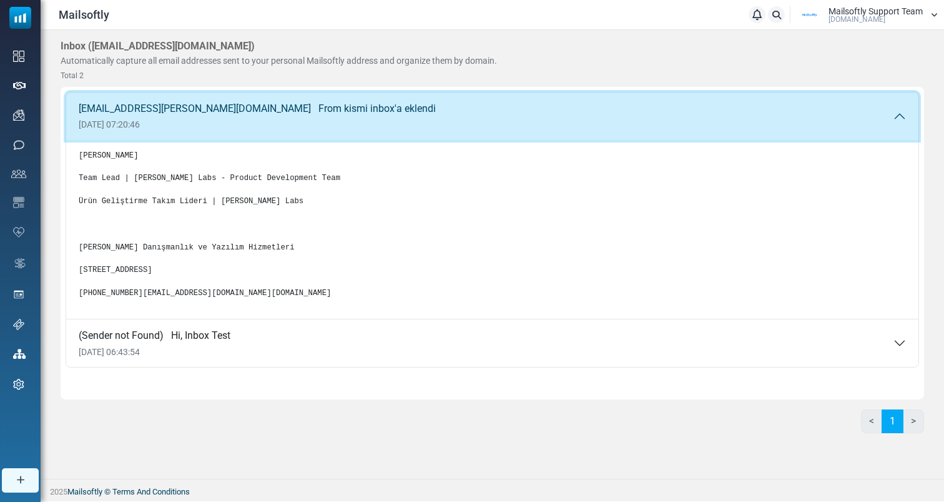
click at [319, 136] on button "[EMAIL_ADDRESS][PERSON_NAME][DOMAIN_NAME] From kismi inbox'a eklendi [DATE] 07:…" at bounding box center [492, 115] width 853 height 47
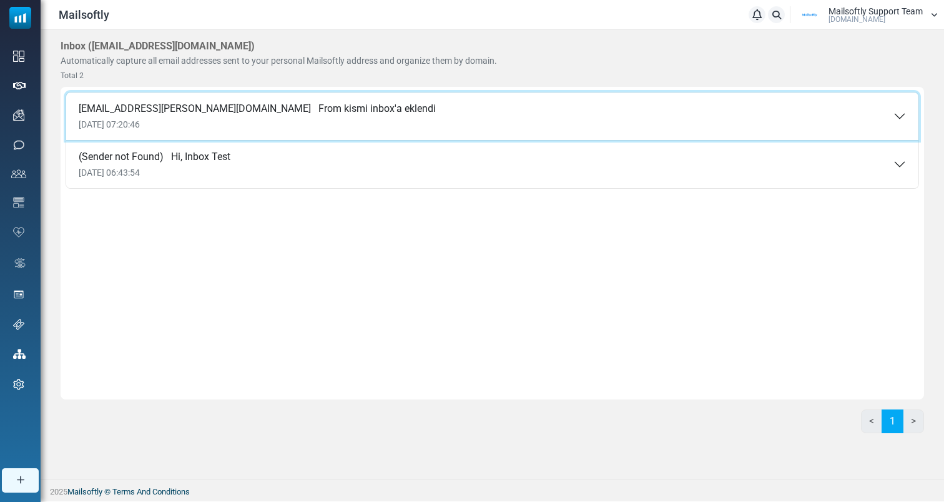
click at [319, 136] on button "[EMAIL_ADDRESS][PERSON_NAME][DOMAIN_NAME] From kismi inbox'a eklendi [DATE] 07:…" at bounding box center [492, 115] width 853 height 47
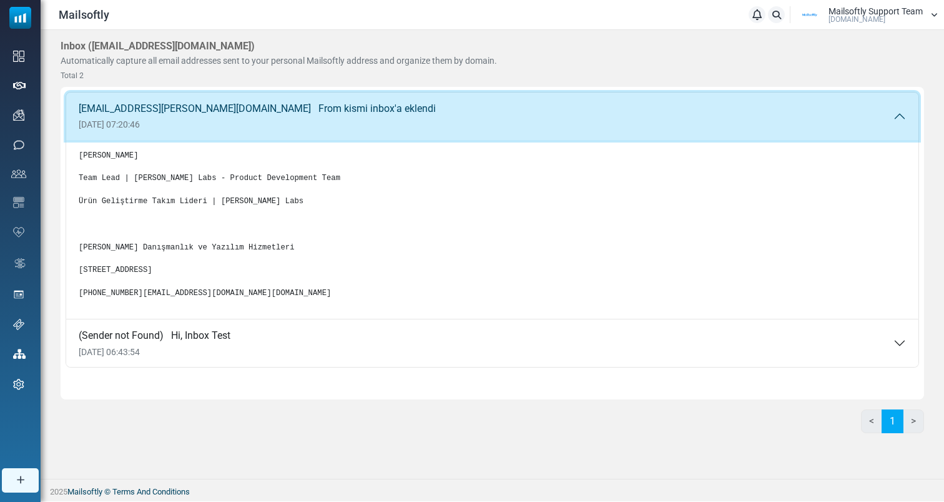
click at [323, 121] on span "[DATE] 07:20:46" at bounding box center [257, 124] width 357 height 11
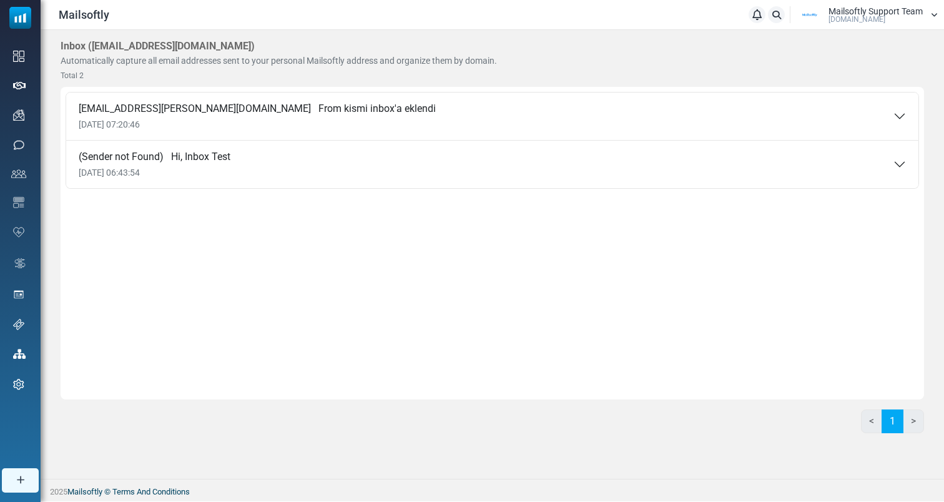
click at [260, 290] on div "[EMAIL_ADDRESS][PERSON_NAME][DOMAIN_NAME] From kismi inbox'a eklendi [DATE] 07:…" at bounding box center [493, 243] width 864 height 312
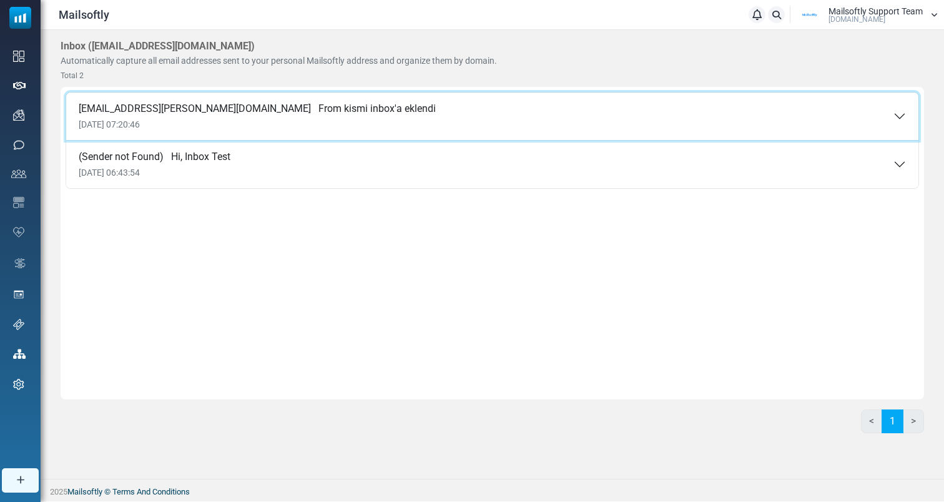
click at [325, 131] on button "[EMAIL_ADDRESS][PERSON_NAME][DOMAIN_NAME] From kismi inbox'a eklendi [DATE] 07:…" at bounding box center [492, 115] width 853 height 47
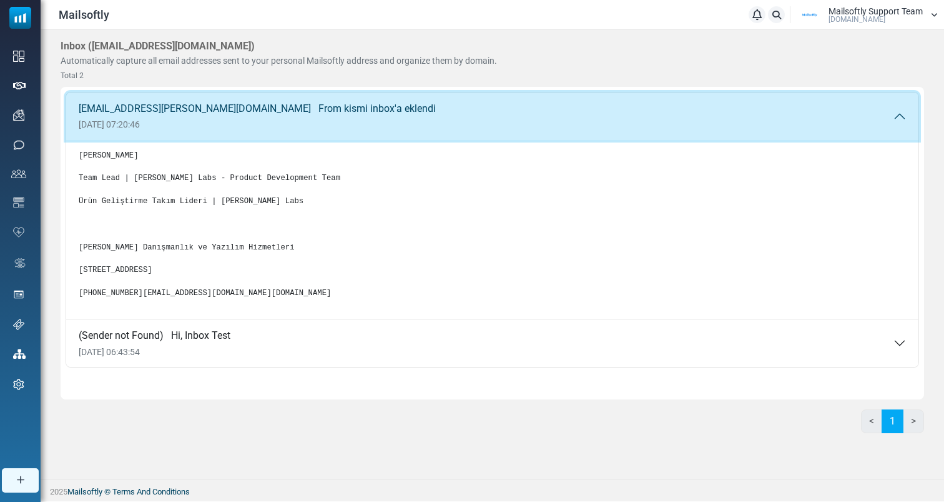
click at [325, 131] on button "[EMAIL_ADDRESS][PERSON_NAME][DOMAIN_NAME] From kismi inbox'a eklendi [DATE] 07:…" at bounding box center [492, 115] width 853 height 47
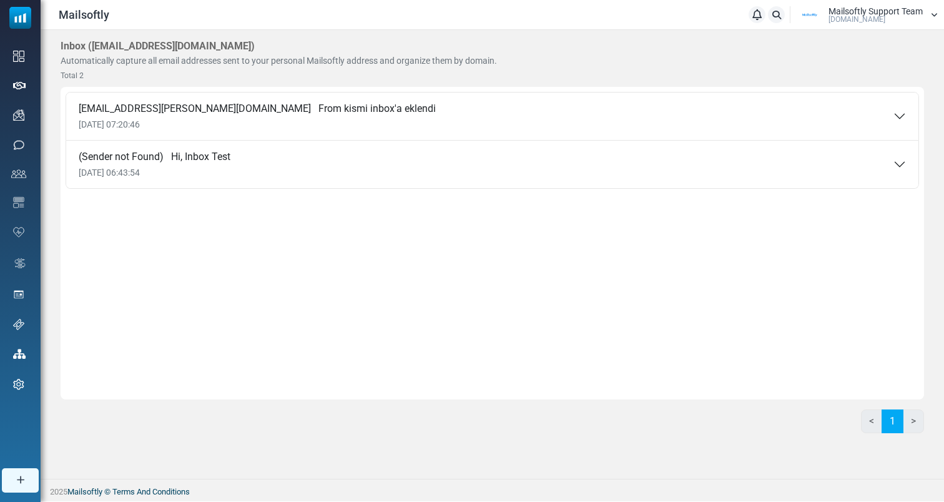
click at [342, 58] on span "Automatically capture all email addresses sent to your personal Mailsoftly addr…" at bounding box center [279, 61] width 437 height 10
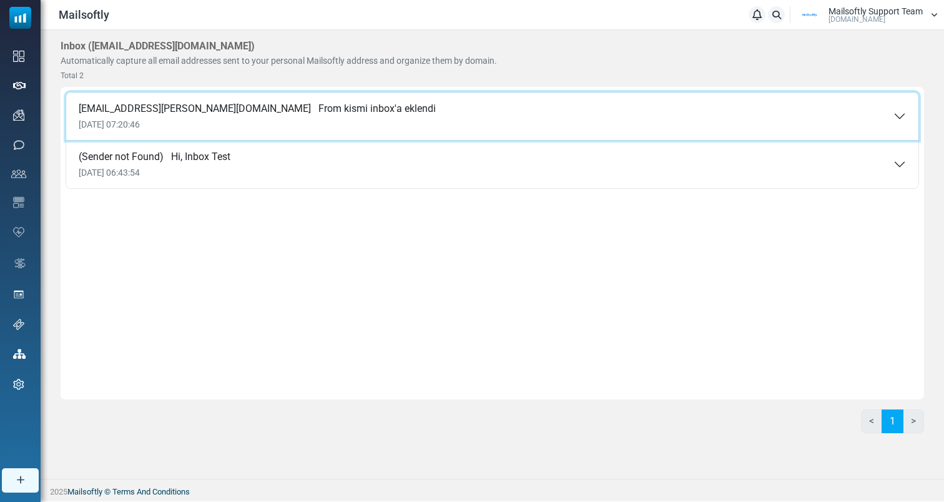
click at [330, 107] on span "From kismi inbox'a eklendi" at bounding box center [377, 108] width 117 height 12
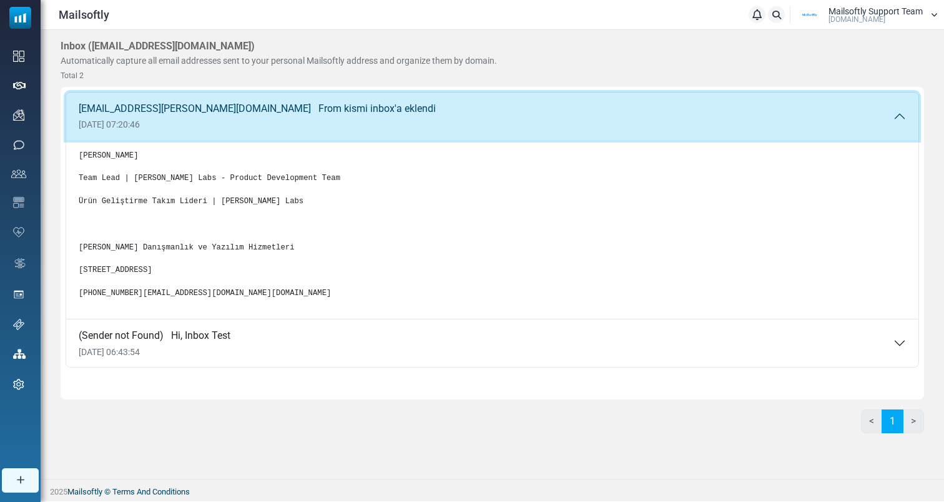
click at [330, 107] on span "From kismi inbox'a eklendi" at bounding box center [377, 108] width 117 height 12
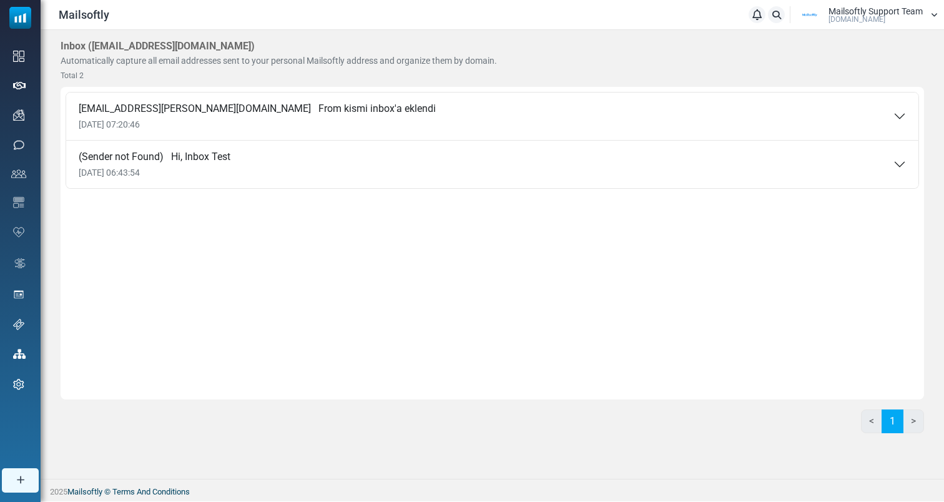
click at [337, 207] on div "[EMAIL_ADDRESS][PERSON_NAME][DOMAIN_NAME] From kismi inbox'a eklendi [DATE] 07:…" at bounding box center [493, 243] width 864 height 312
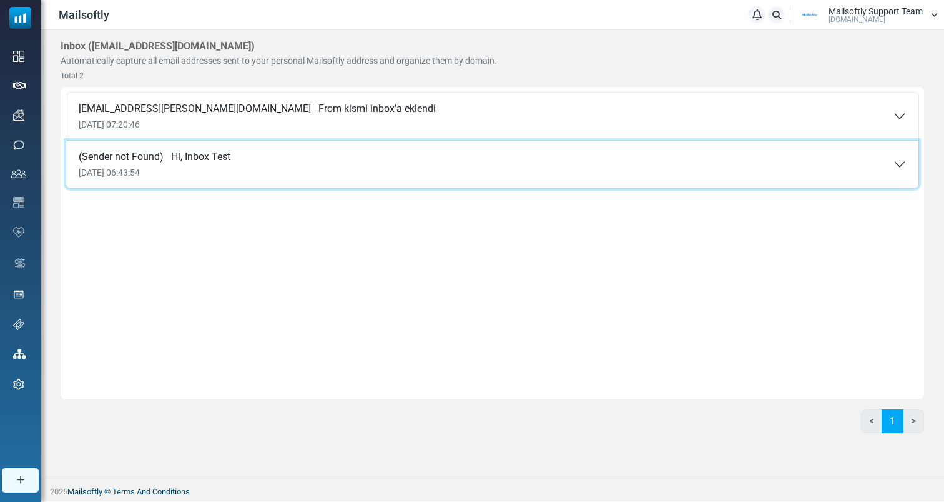
click at [358, 171] on button "(Sender not Found) Hi, Inbox Test [DATE] 06:43:54" at bounding box center [492, 164] width 853 height 47
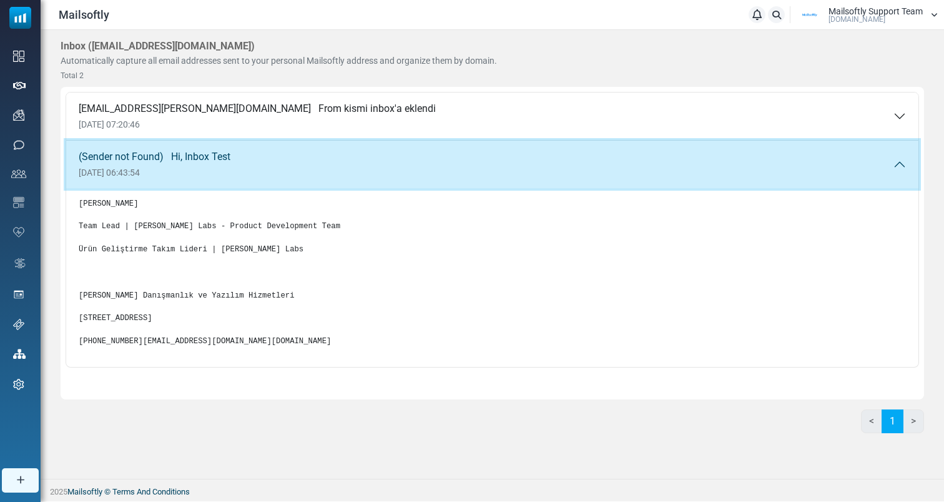
click at [359, 174] on button "(Sender not Found) Hi, Inbox Test [DATE] 06:43:54" at bounding box center [492, 164] width 853 height 47
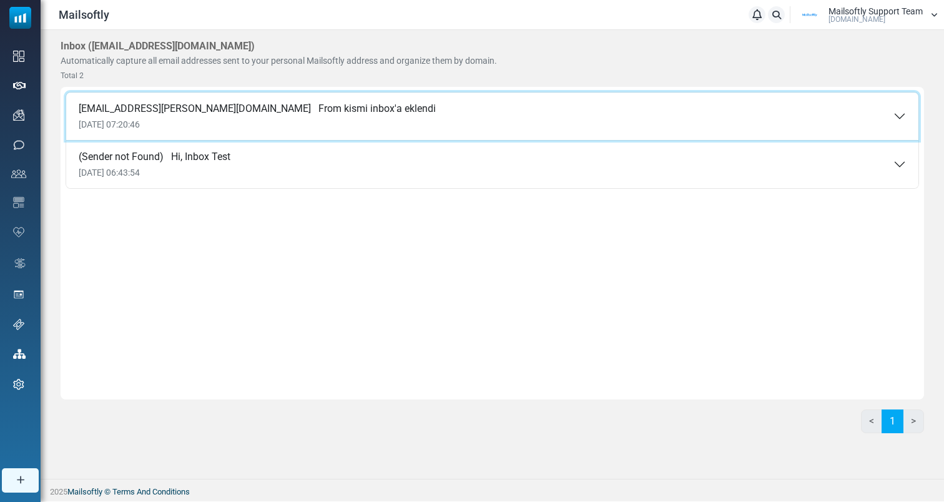
click at [382, 128] on button "[EMAIL_ADDRESS][PERSON_NAME][DOMAIN_NAME] From kismi inbox'a eklendi [DATE] 07:…" at bounding box center [492, 115] width 853 height 47
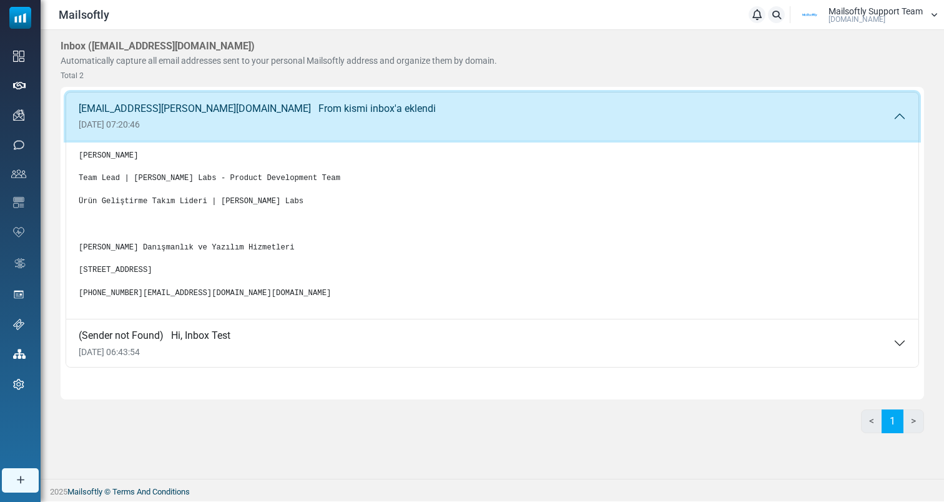
click at [382, 128] on button "[EMAIL_ADDRESS][PERSON_NAME][DOMAIN_NAME] From kismi inbox'a eklendi [DATE] 07:…" at bounding box center [492, 115] width 853 height 47
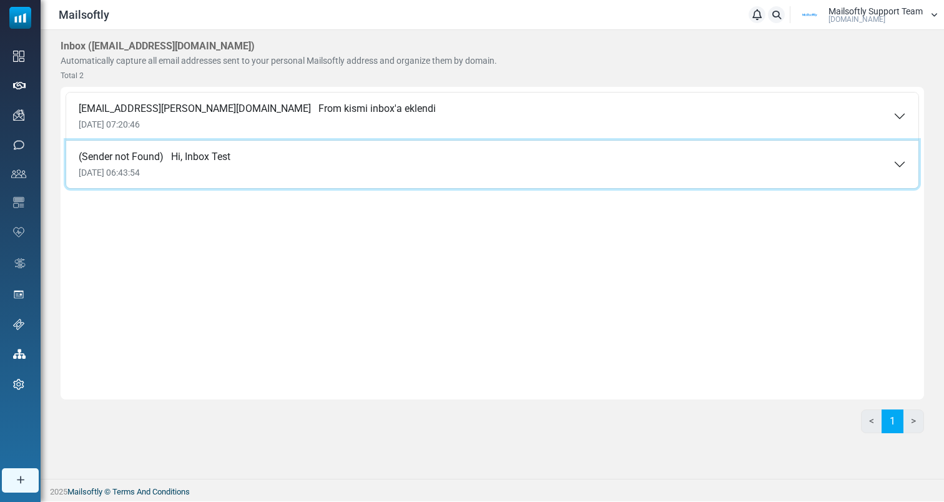
click at [368, 183] on button "(Sender not Found) Hi, Inbox Test [DATE] 06:43:54" at bounding box center [492, 164] width 853 height 47
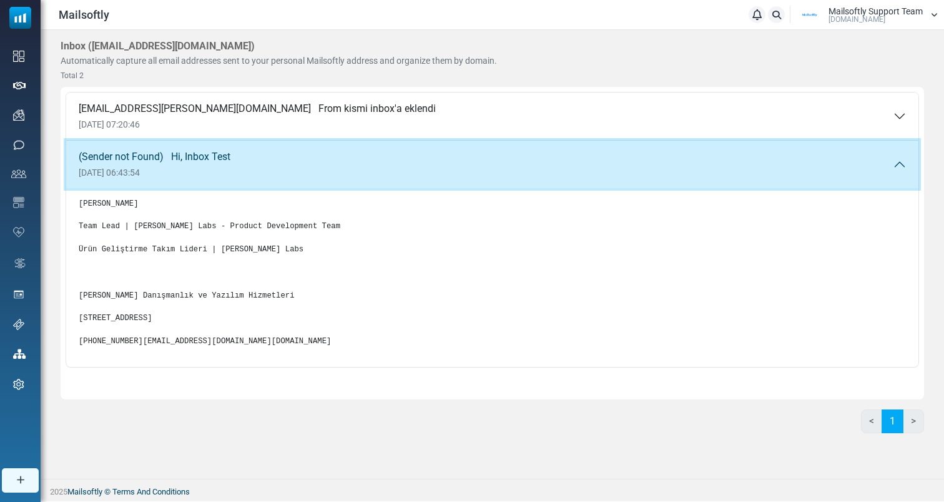
click at [368, 183] on button "(Sender not Found) Hi, Inbox Test [DATE] 06:43:54" at bounding box center [492, 164] width 853 height 47
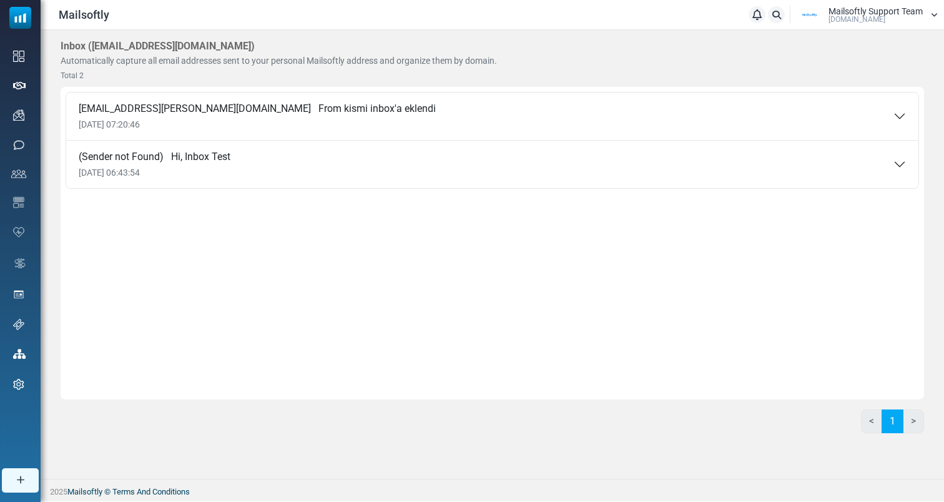
click at [445, 287] on div "[EMAIL_ADDRESS][PERSON_NAME][DOMAIN_NAME] From kismi inbox'a eklendi [DATE] 07:…" at bounding box center [493, 243] width 864 height 312
